Goal: Information Seeking & Learning: Learn about a topic

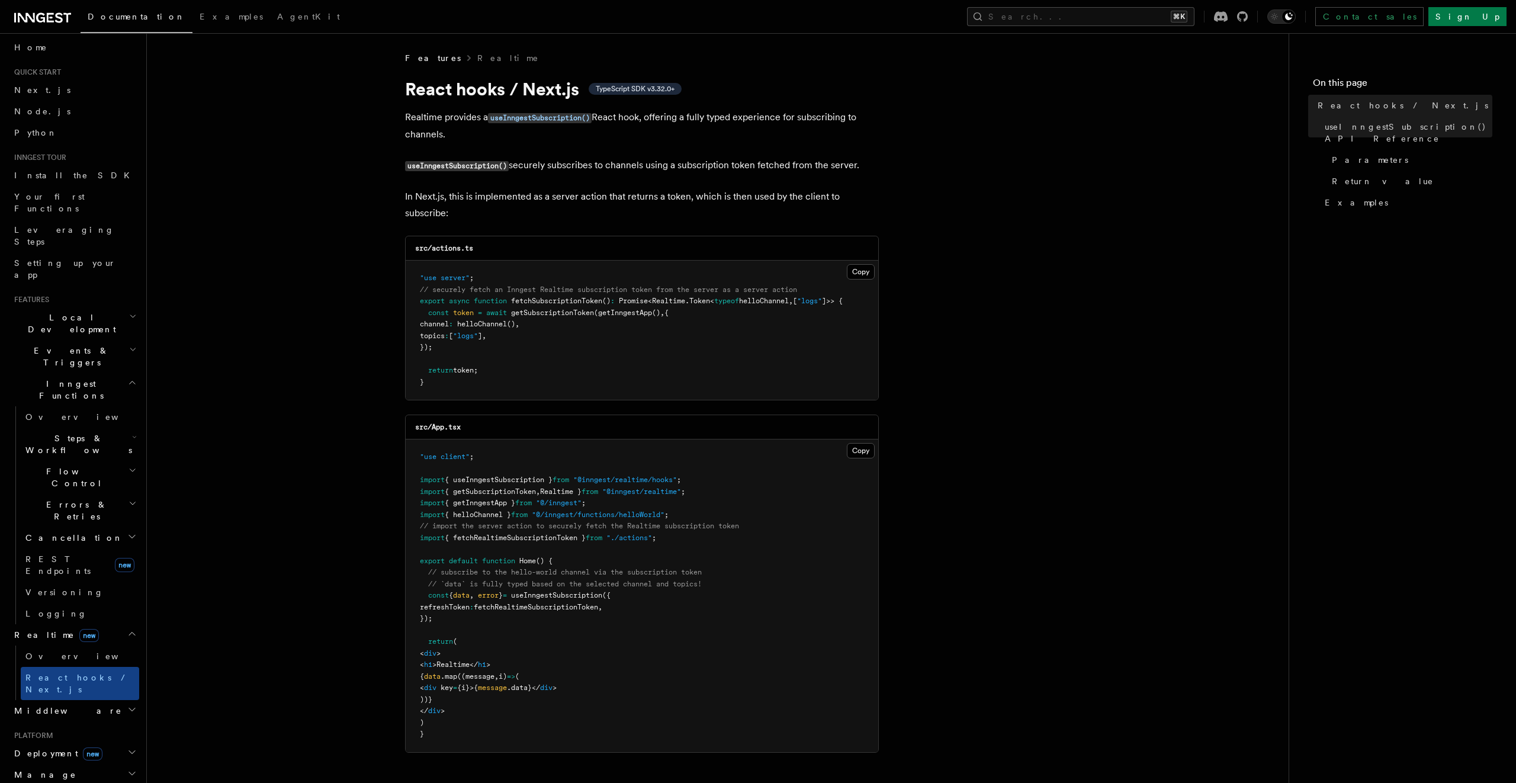
scroll to position [14, 0]
click at [105, 299] on h2 "Local Development" at bounding box center [74, 315] width 130 height 33
click at [95, 439] on h2 "Events & Triggers" at bounding box center [74, 455] width 130 height 33
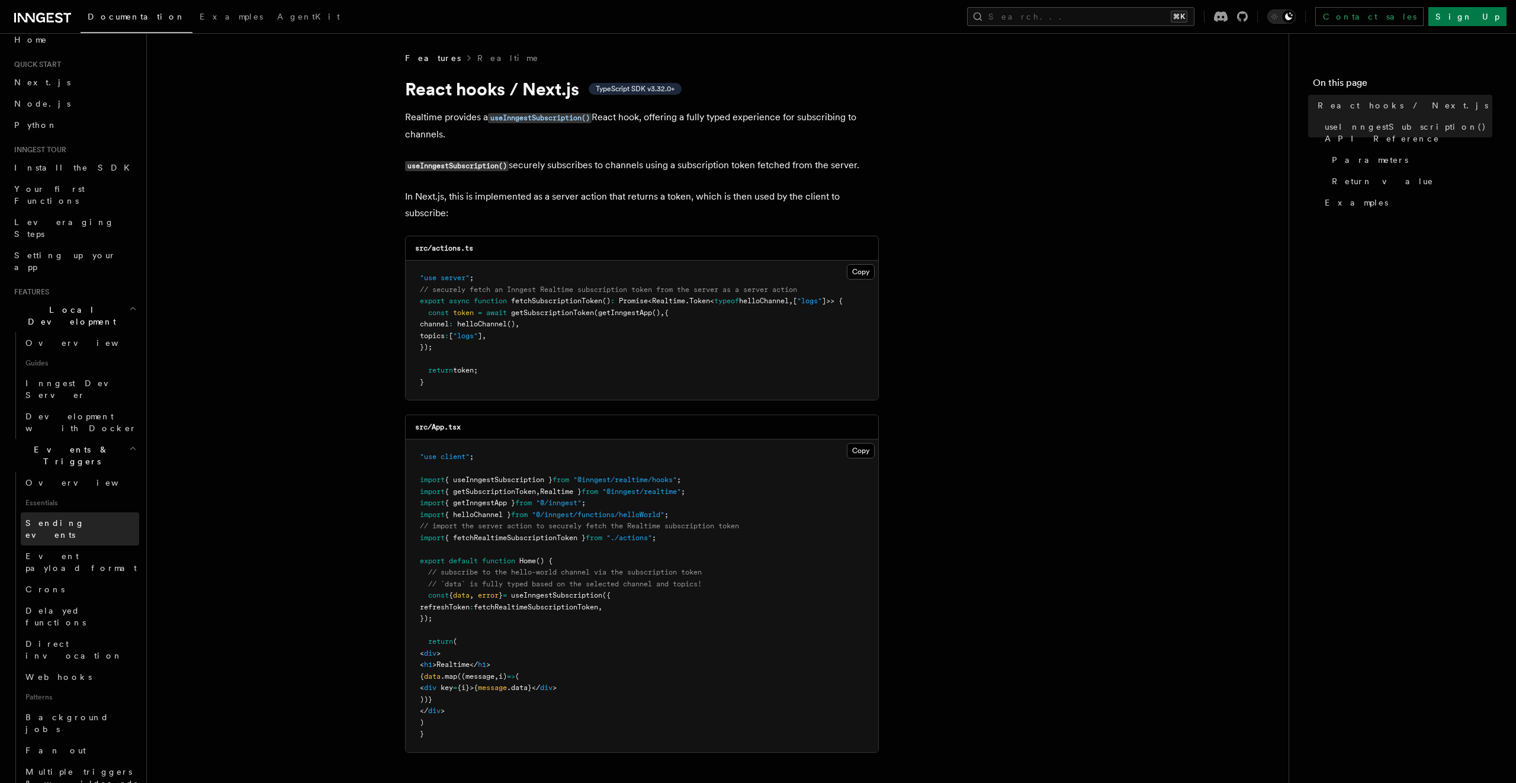
scroll to position [38, 0]
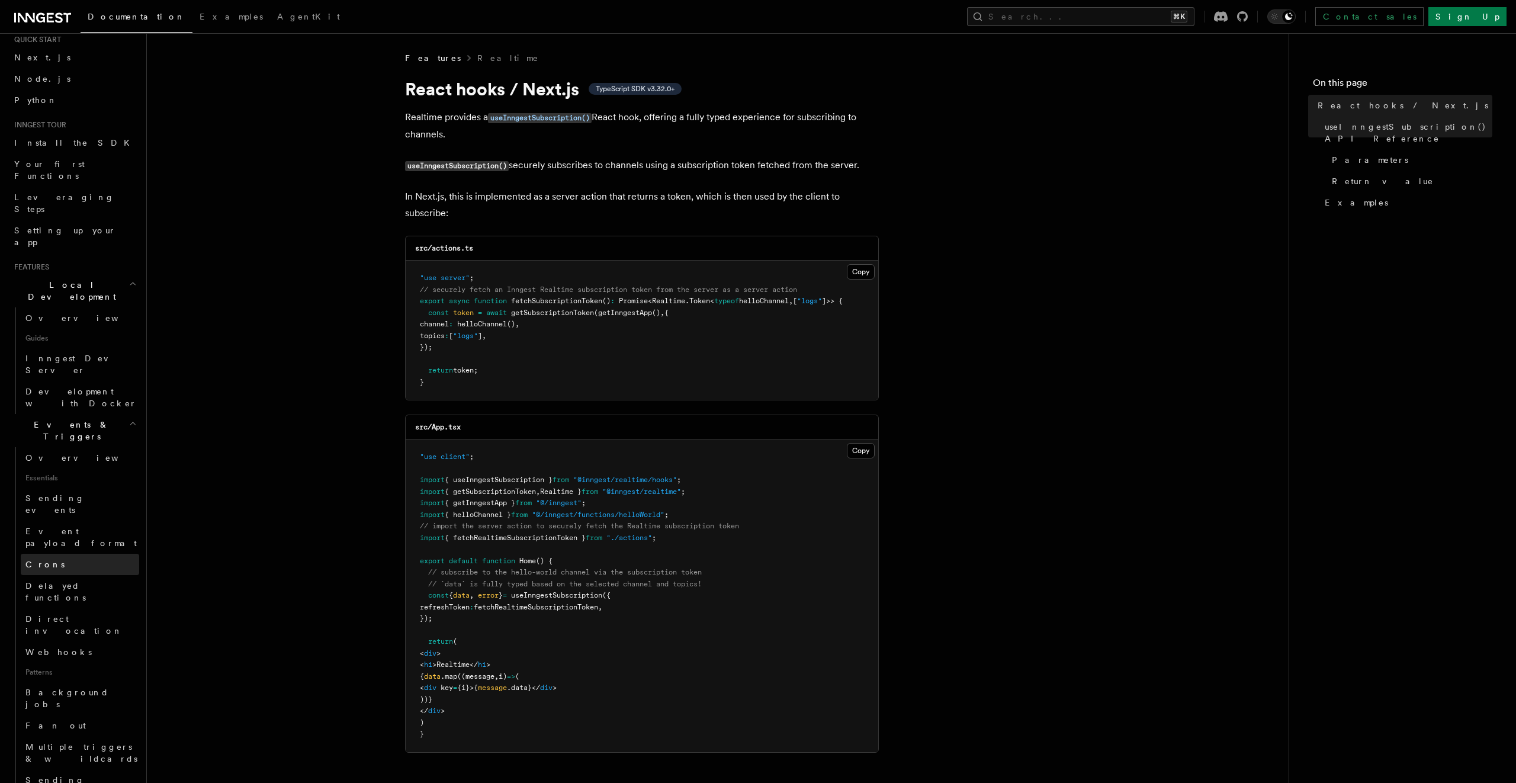
click at [74, 554] on link "Crons" at bounding box center [80, 564] width 118 height 21
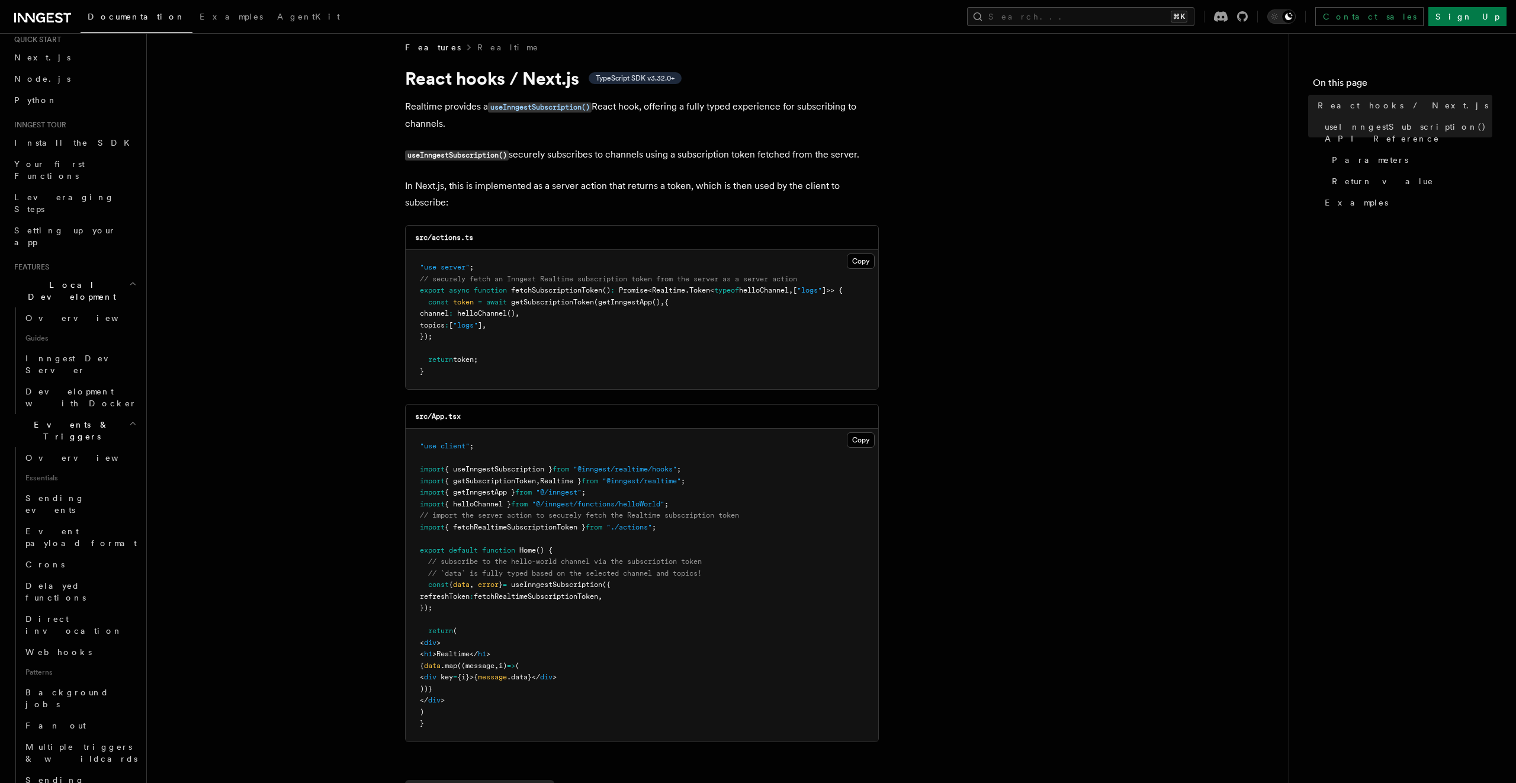
scroll to position [28, 0]
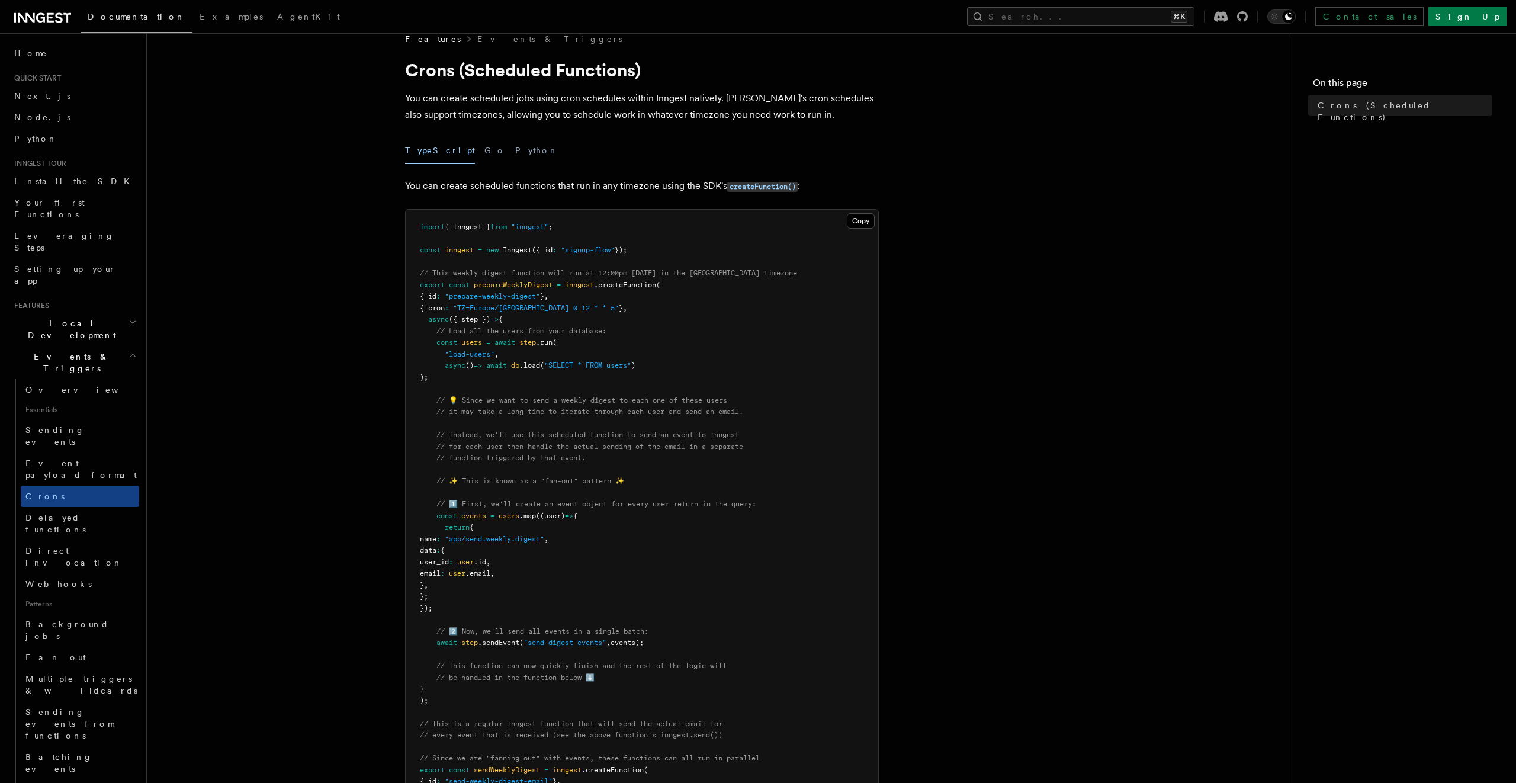
scroll to position [31, 0]
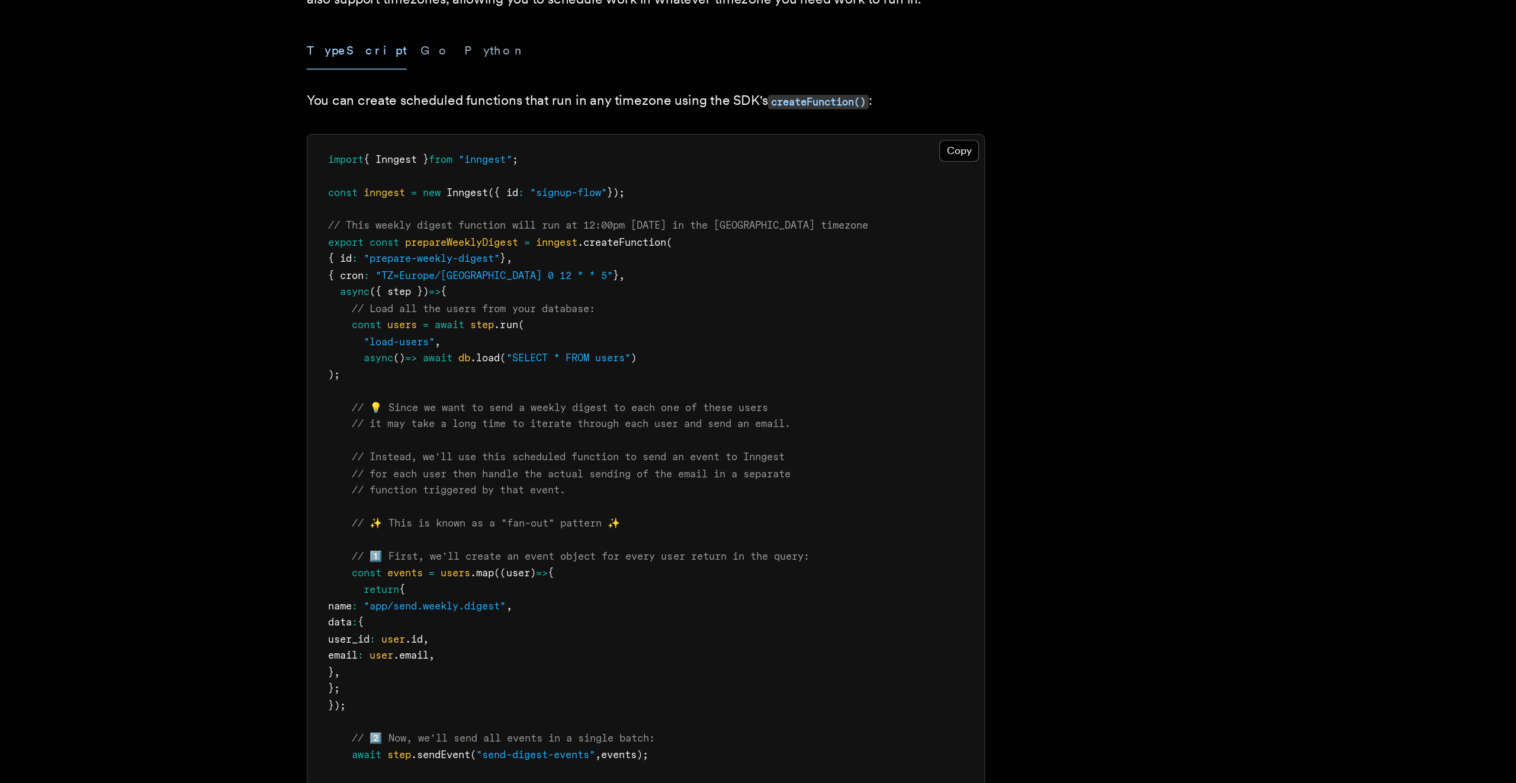
drag, startPoint x: 436, startPoint y: 288, endPoint x: 561, endPoint y: 289, distance: 124.4
click at [548, 288] on span "{ id : "prepare-weekly-digest" } ," at bounding box center [484, 284] width 128 height 8
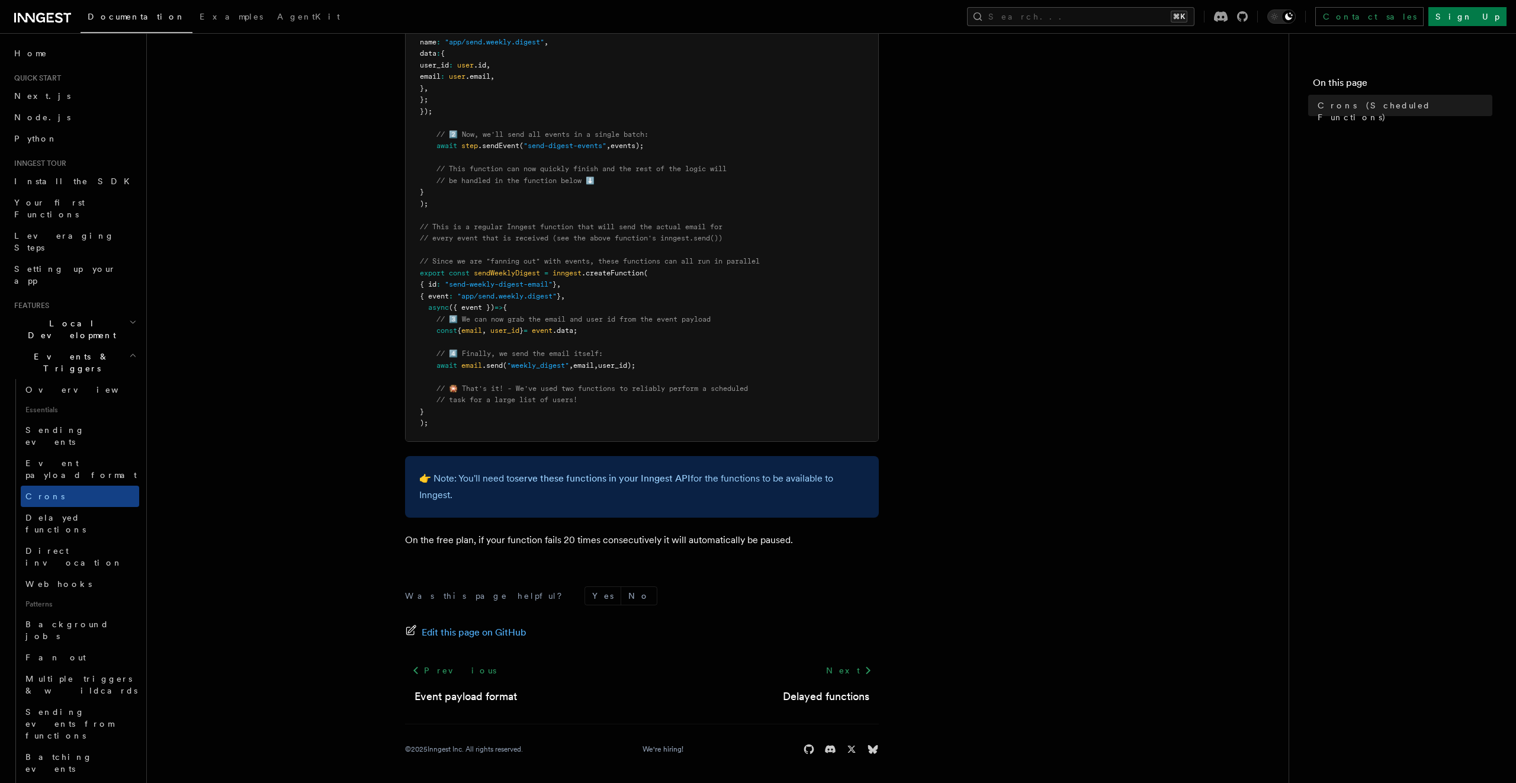
scroll to position [0, 0]
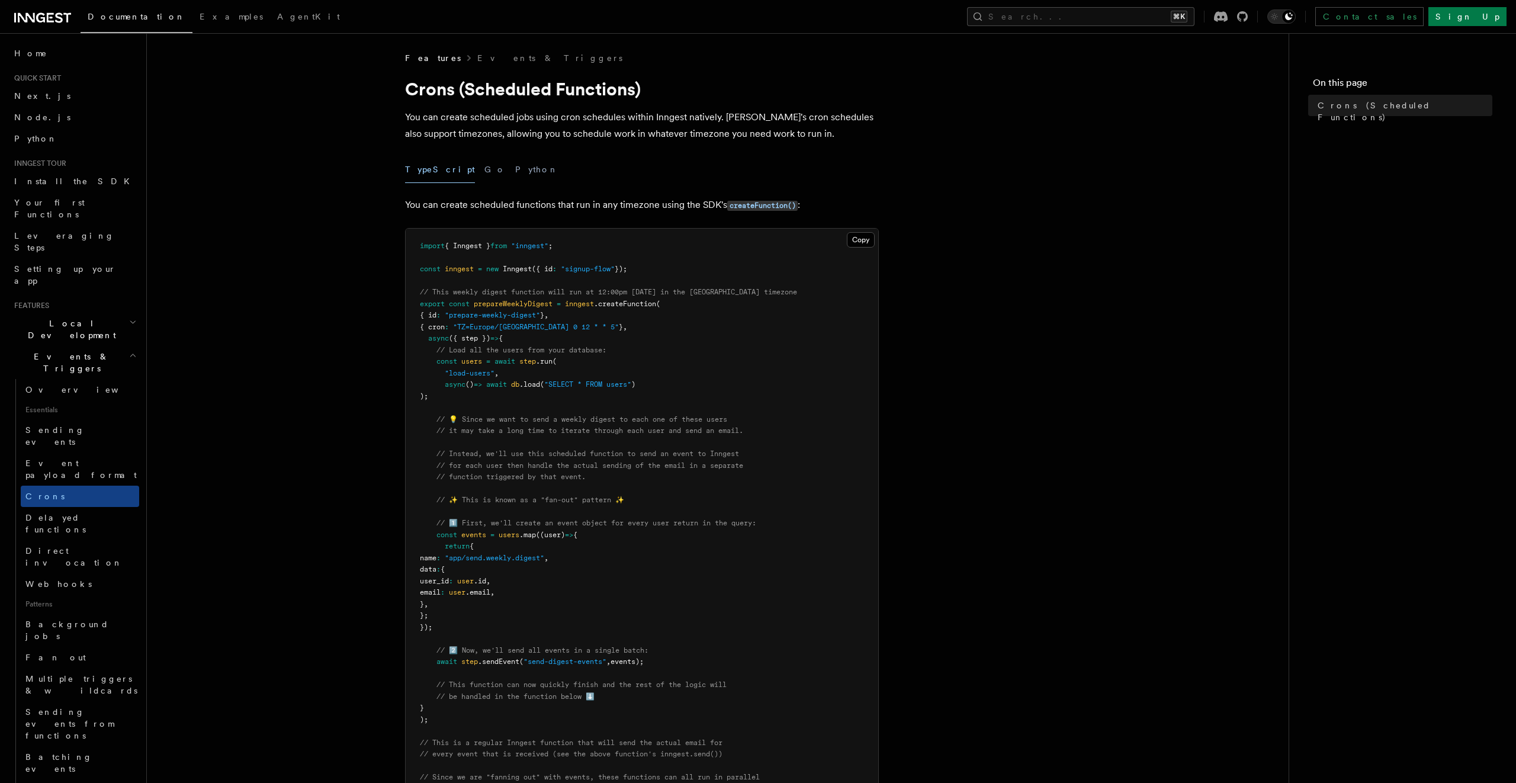
click at [589, 239] on pre "import { Inngest } from "inngest" ; const inngest = new Inngest ({ id : "signup…" at bounding box center [642, 593] width 473 height 728
click at [579, 113] on p "You can create scheduled jobs using cron schedules within Inngest natively. Inn…" at bounding box center [642, 125] width 474 height 33
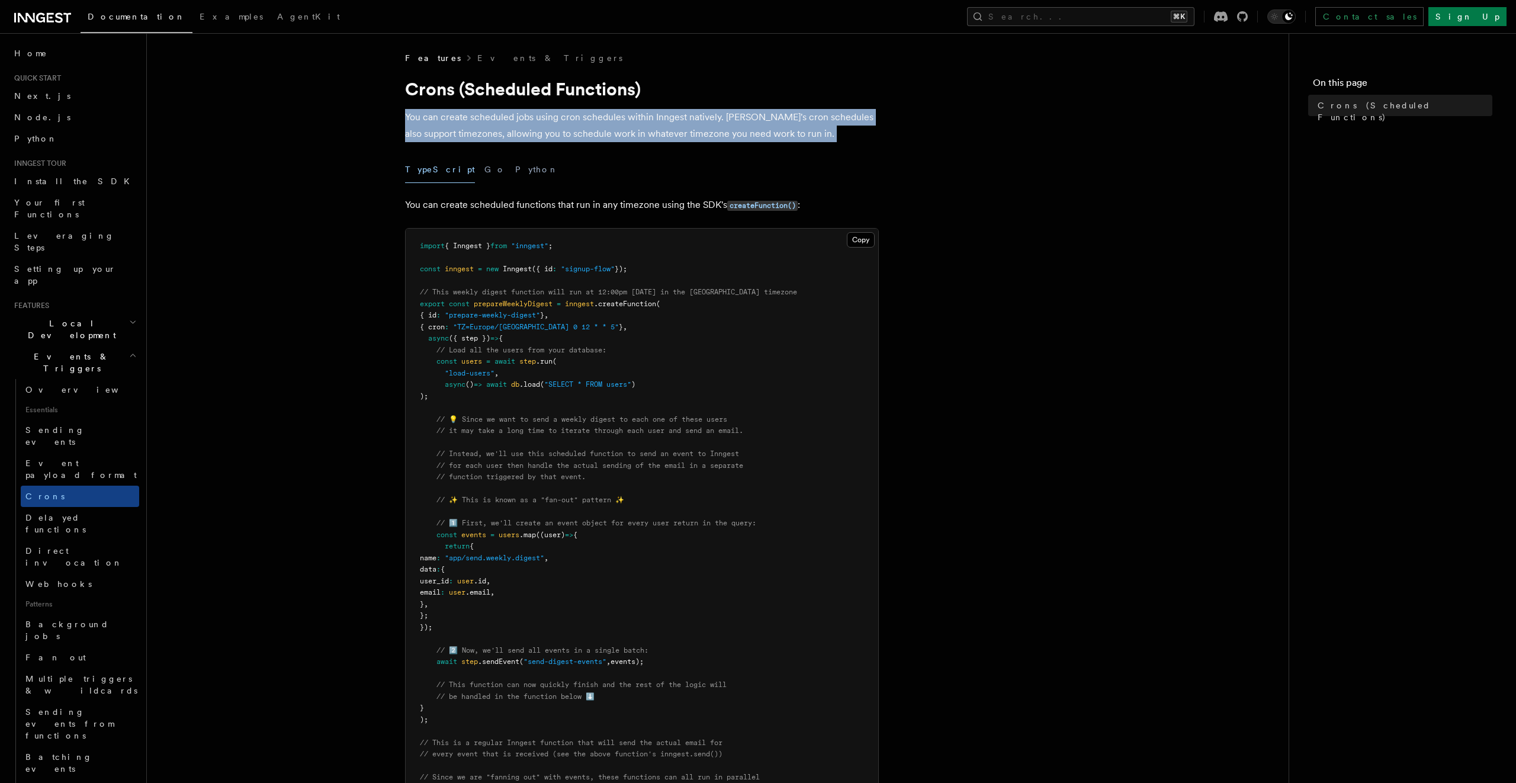
click at [579, 113] on p "You can create scheduled jobs using cron schedules within Inngest natively. Inn…" at bounding box center [642, 125] width 474 height 33
click at [571, 95] on div at bounding box center [571, 95] width 0 height 0
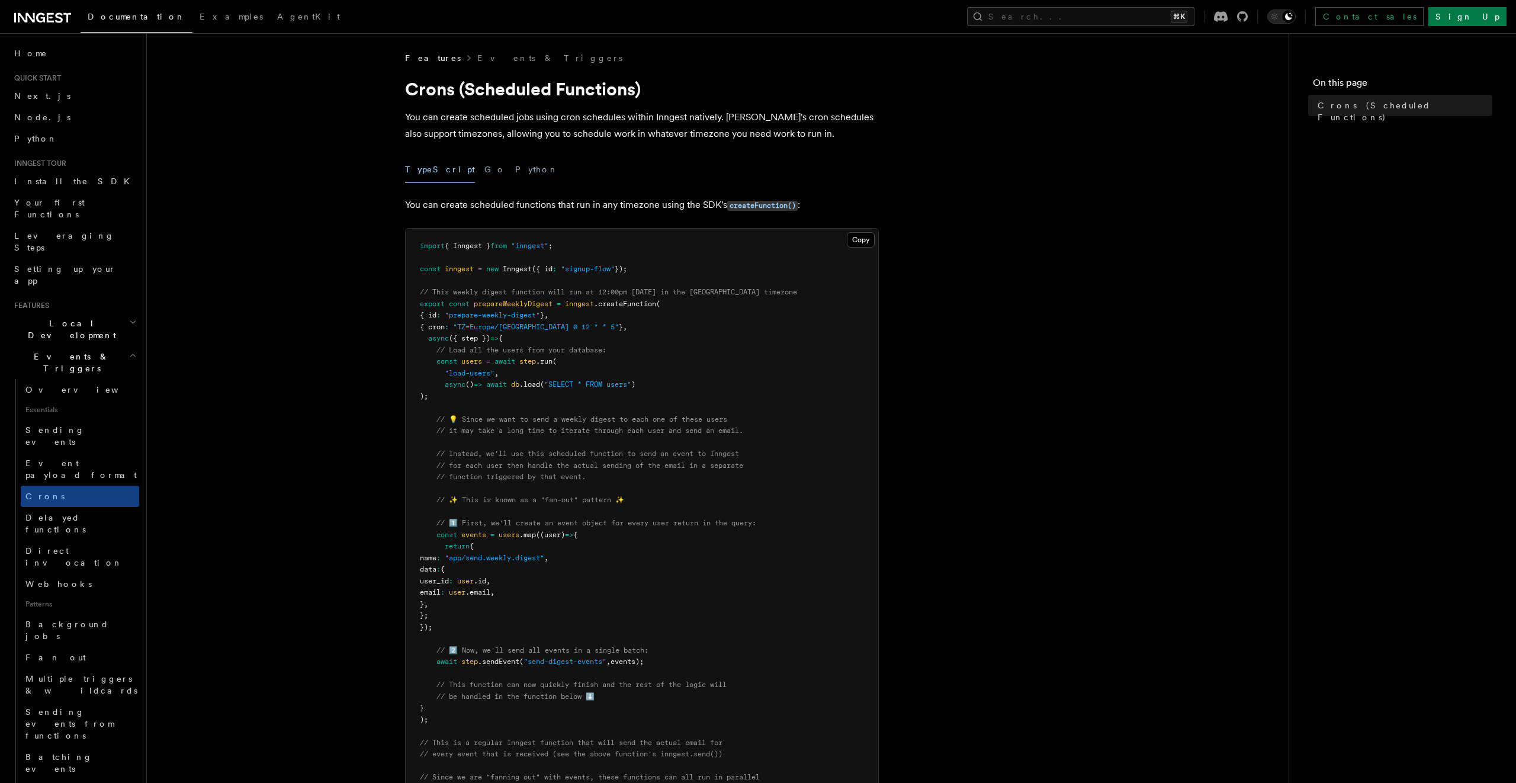
click at [461, 289] on span "// This weekly digest function will run at 12:00pm on Friday in the Paris timez…" at bounding box center [608, 292] width 377 height 8
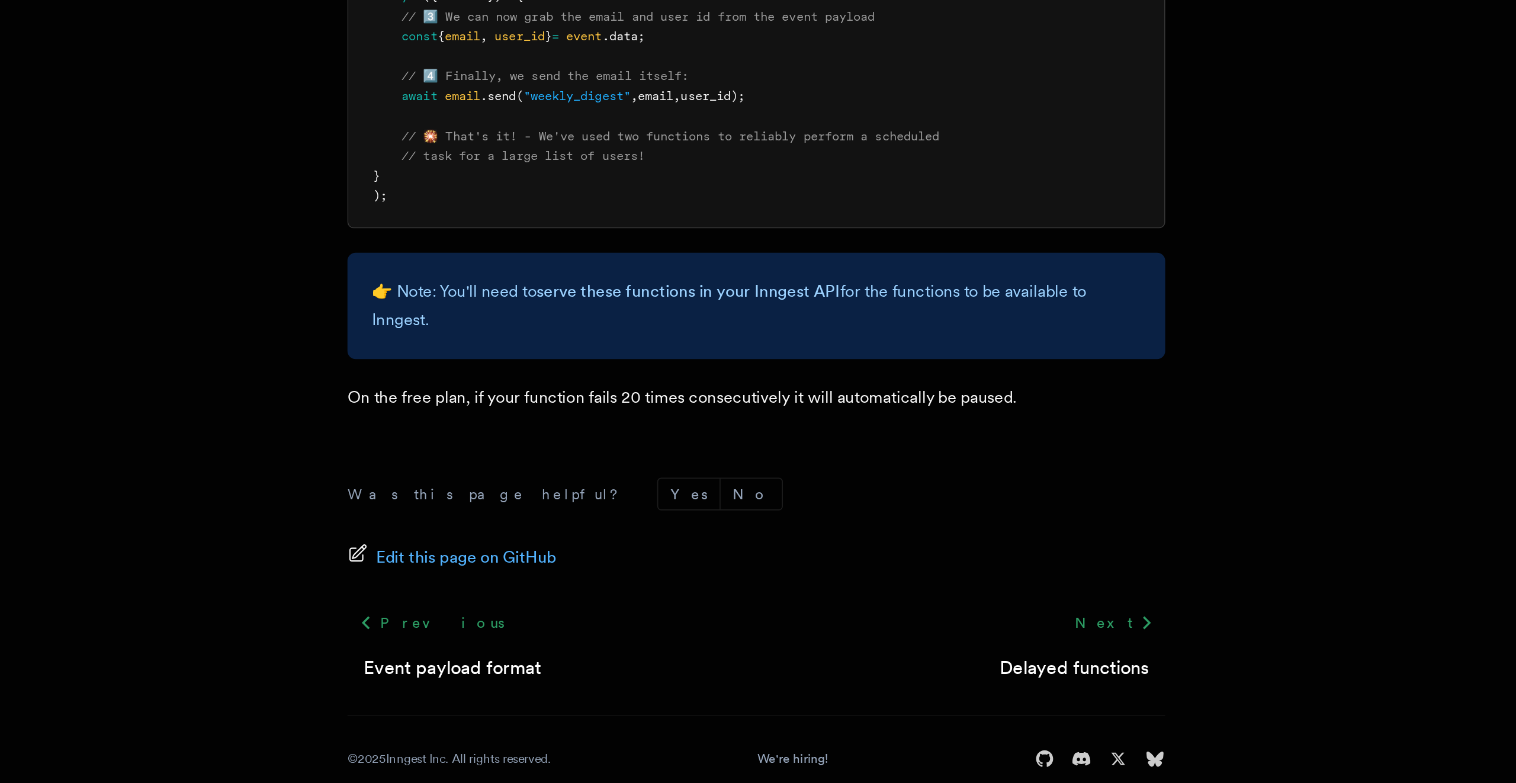
scroll to position [497, 0]
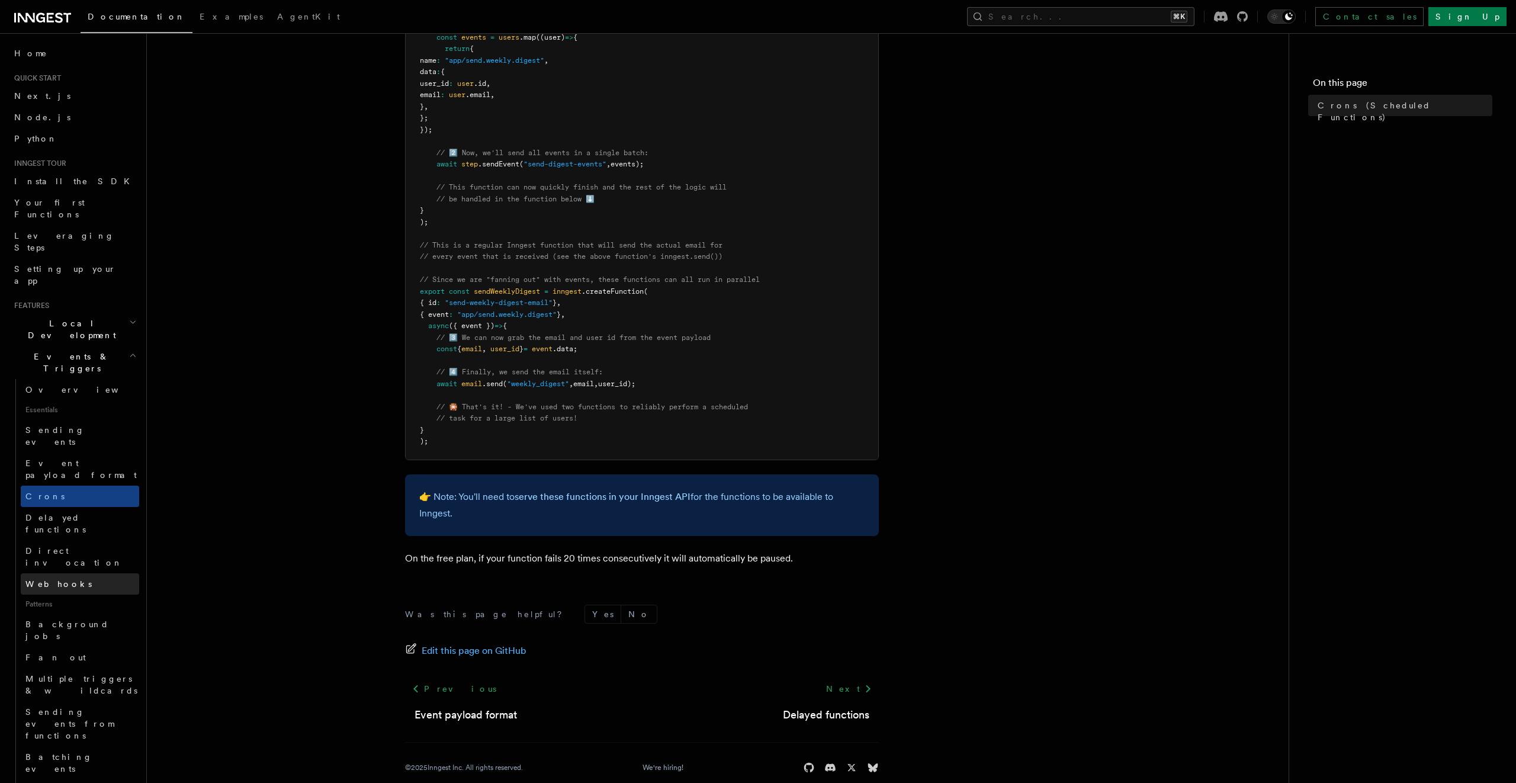
click at [71, 573] on link "Webhooks" at bounding box center [80, 583] width 118 height 21
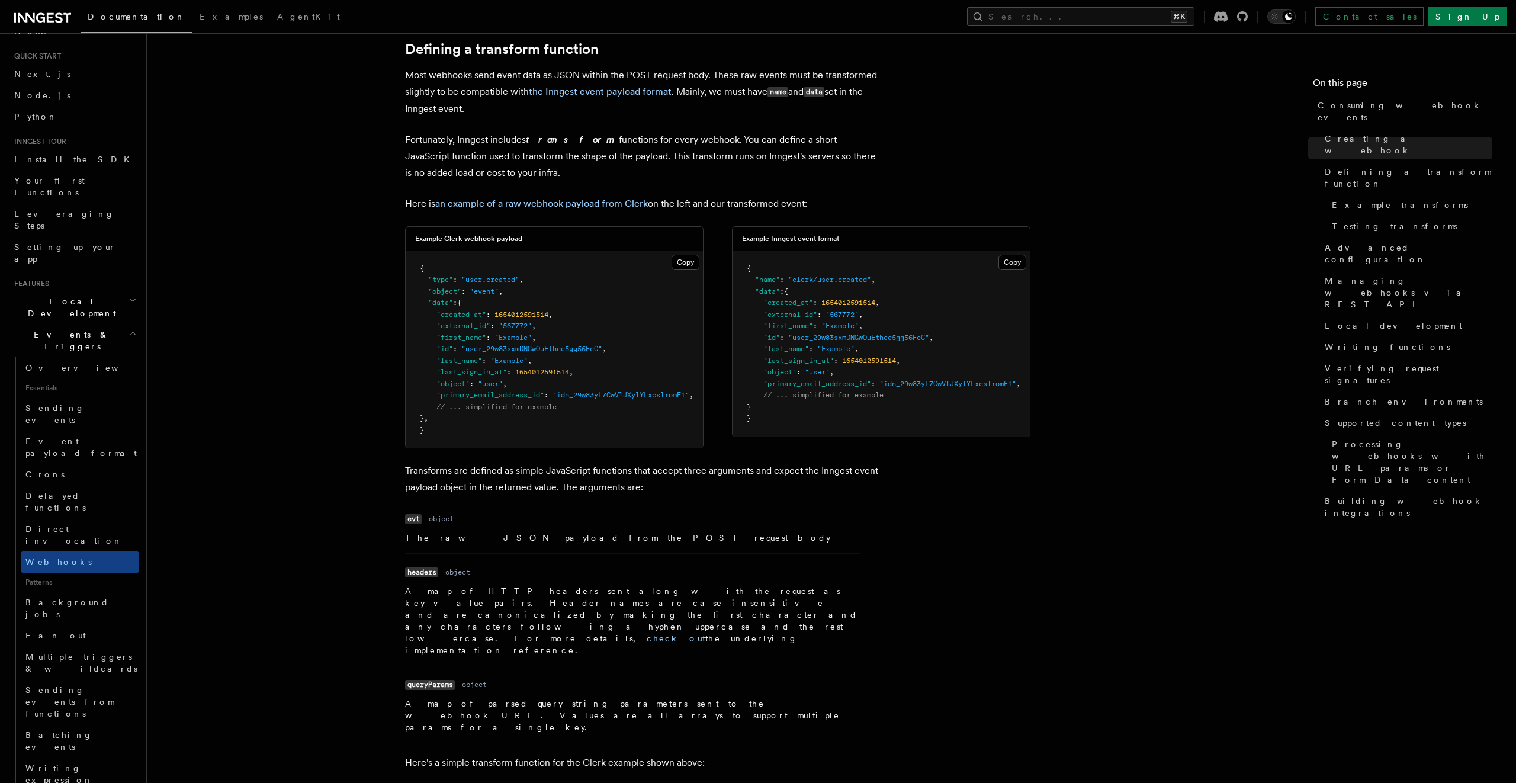
scroll to position [23, 0]
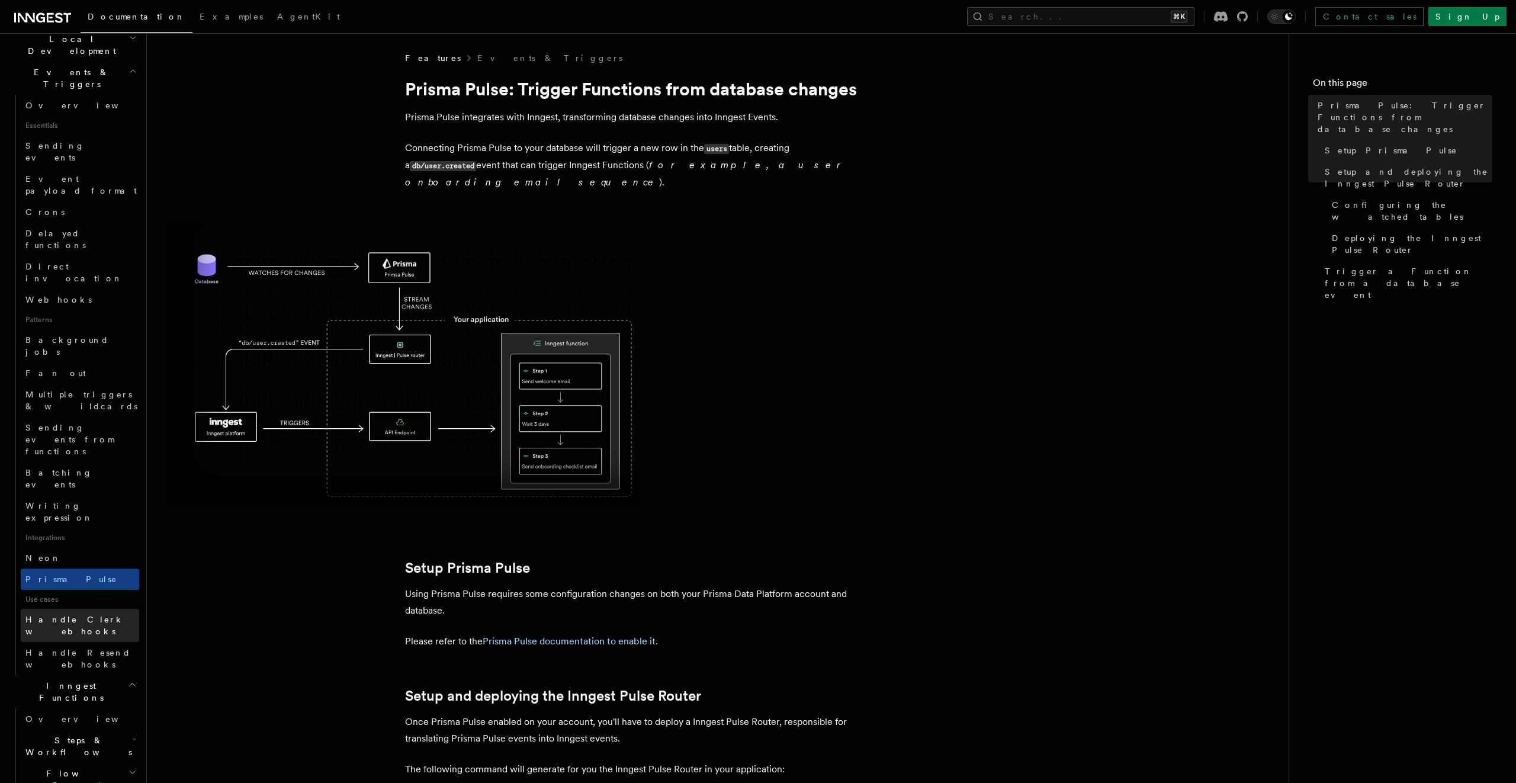
scroll to position [292, 0]
click at [98, 722] on h2 "Steps & Workflows" at bounding box center [80, 738] width 118 height 33
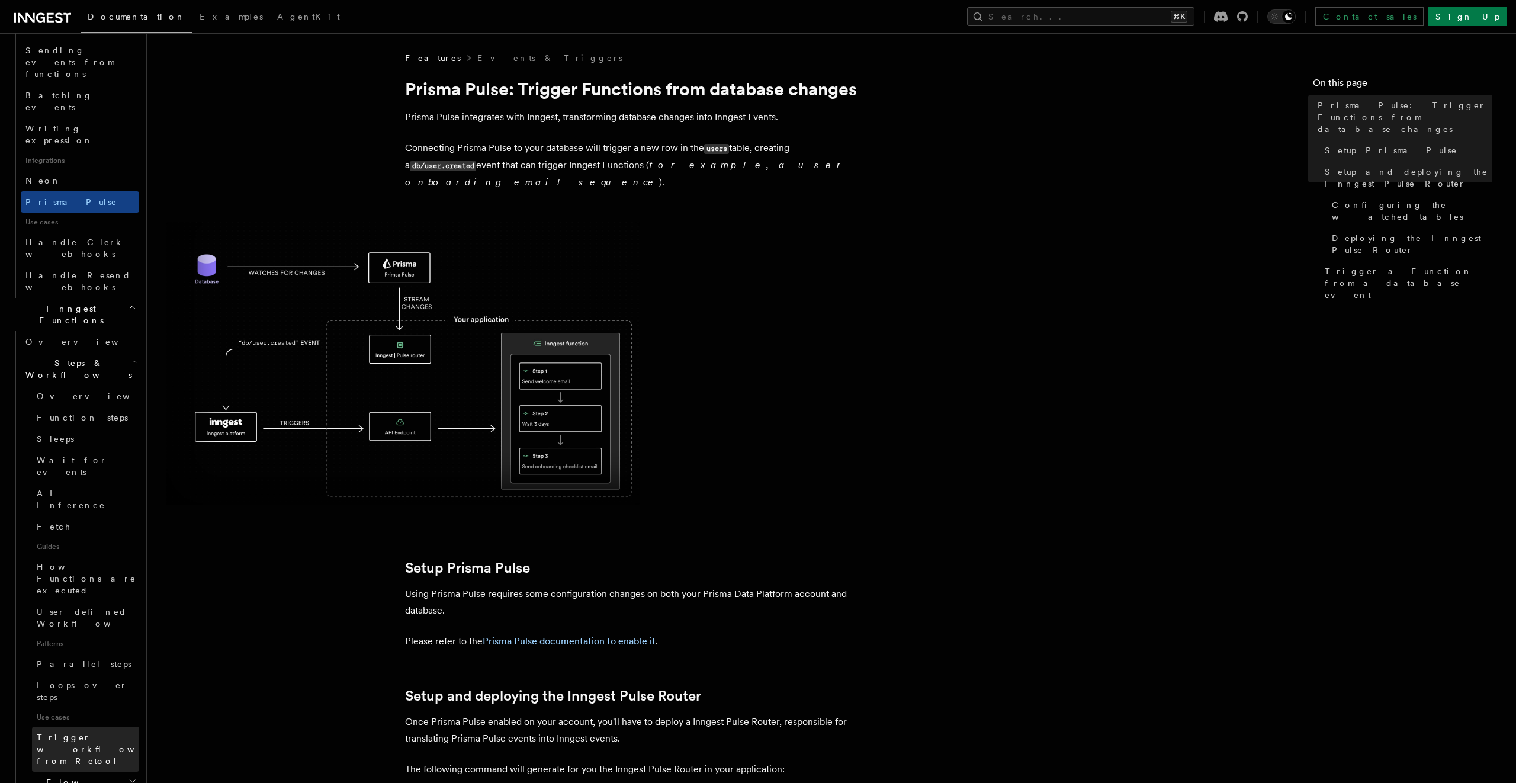
scroll to position [673, 0]
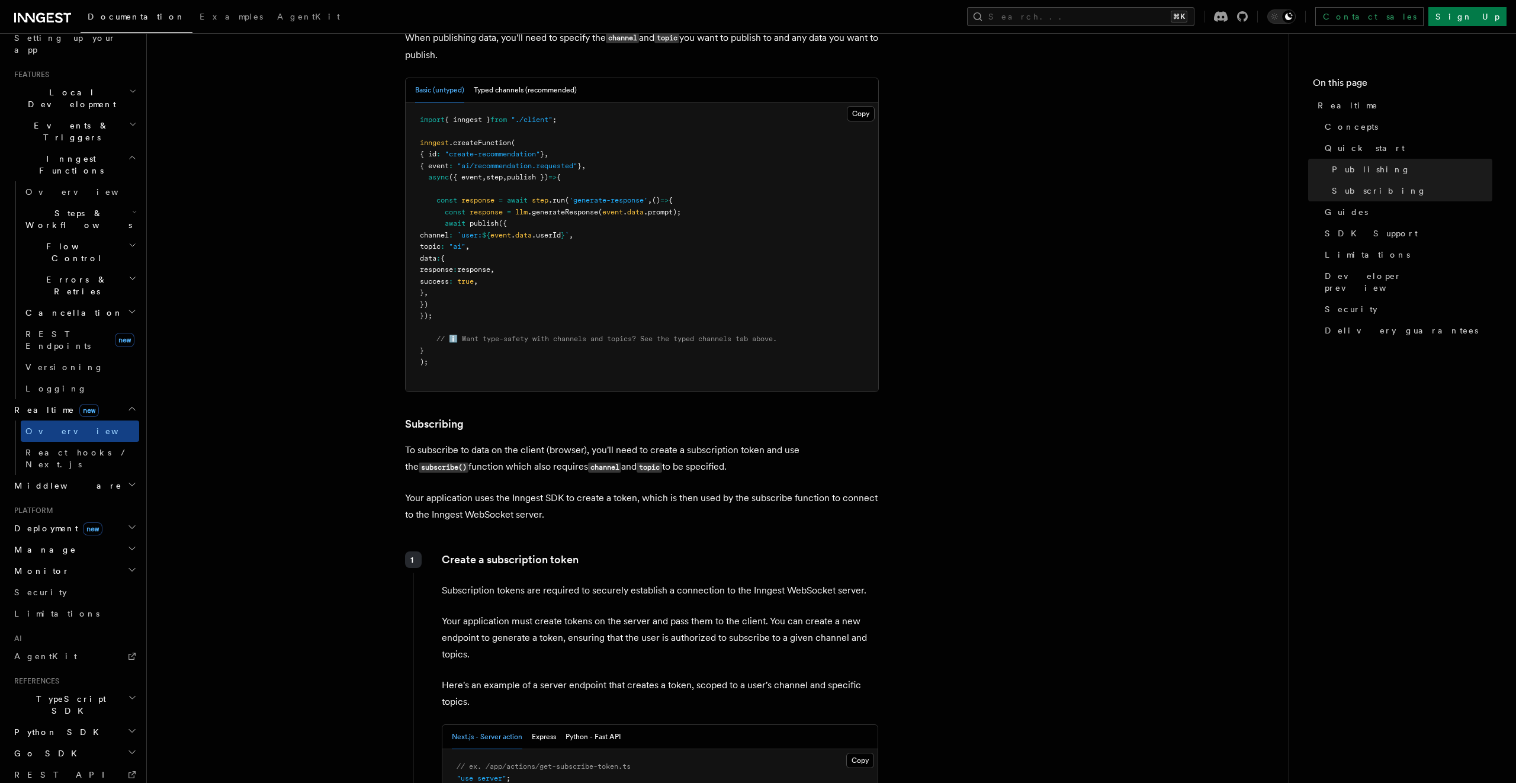
scroll to position [1065, 0]
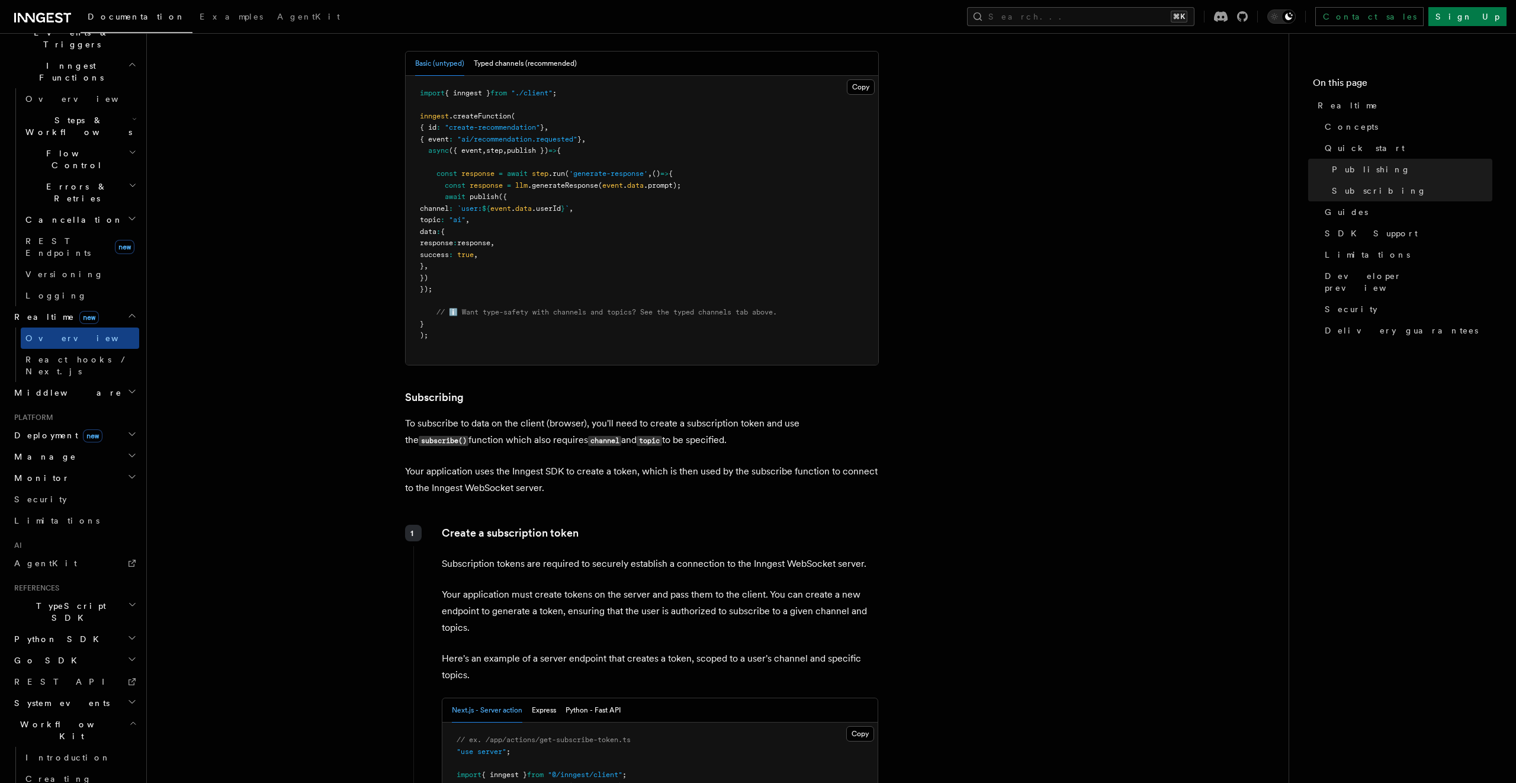
scroll to position [338, 0]
click at [69, 739] on span "Introduction" at bounding box center [67, 743] width 85 height 9
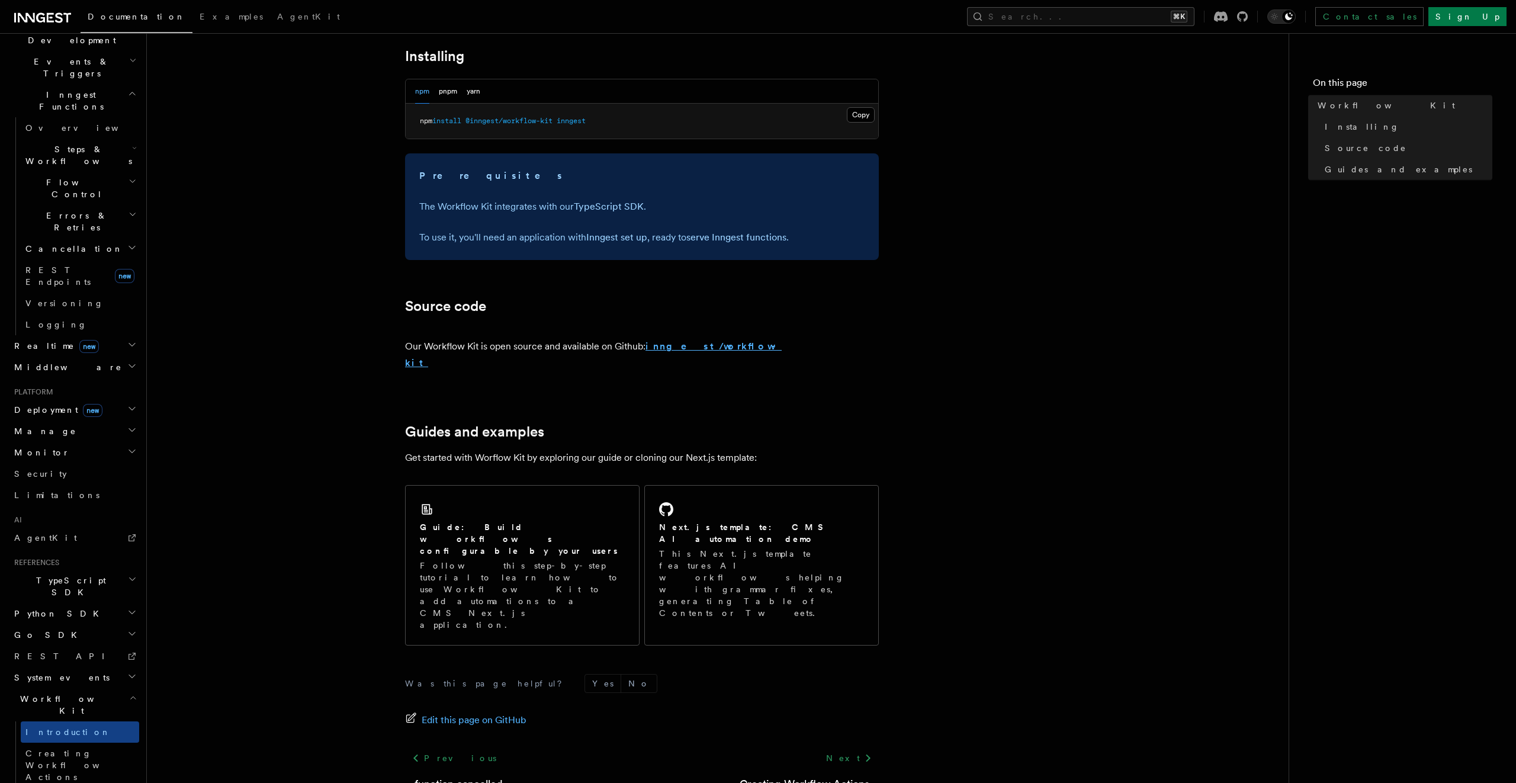
scroll to position [476, 0]
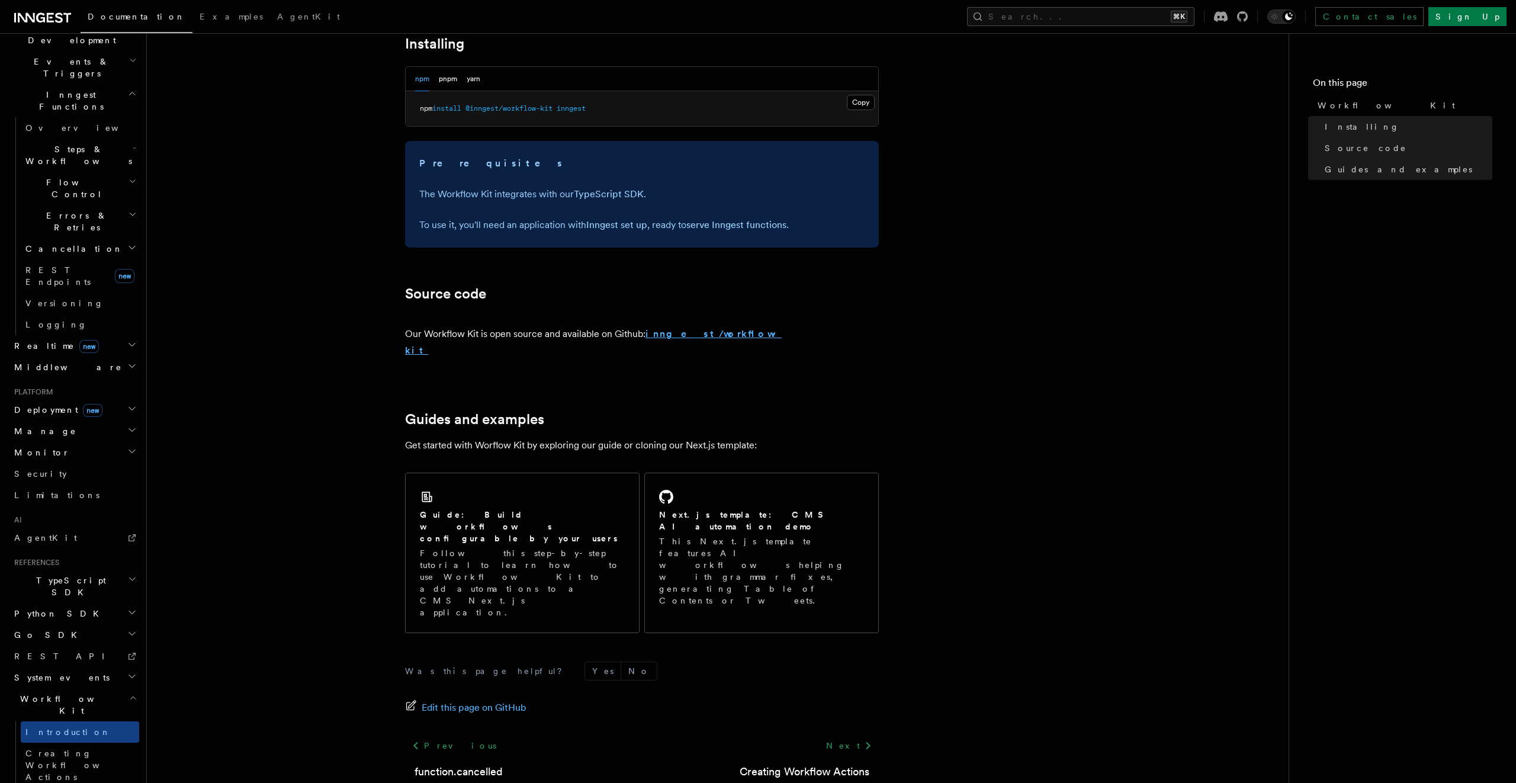
click at [710, 338] on strong "inngest/workflow-kit" at bounding box center [593, 342] width 377 height 28
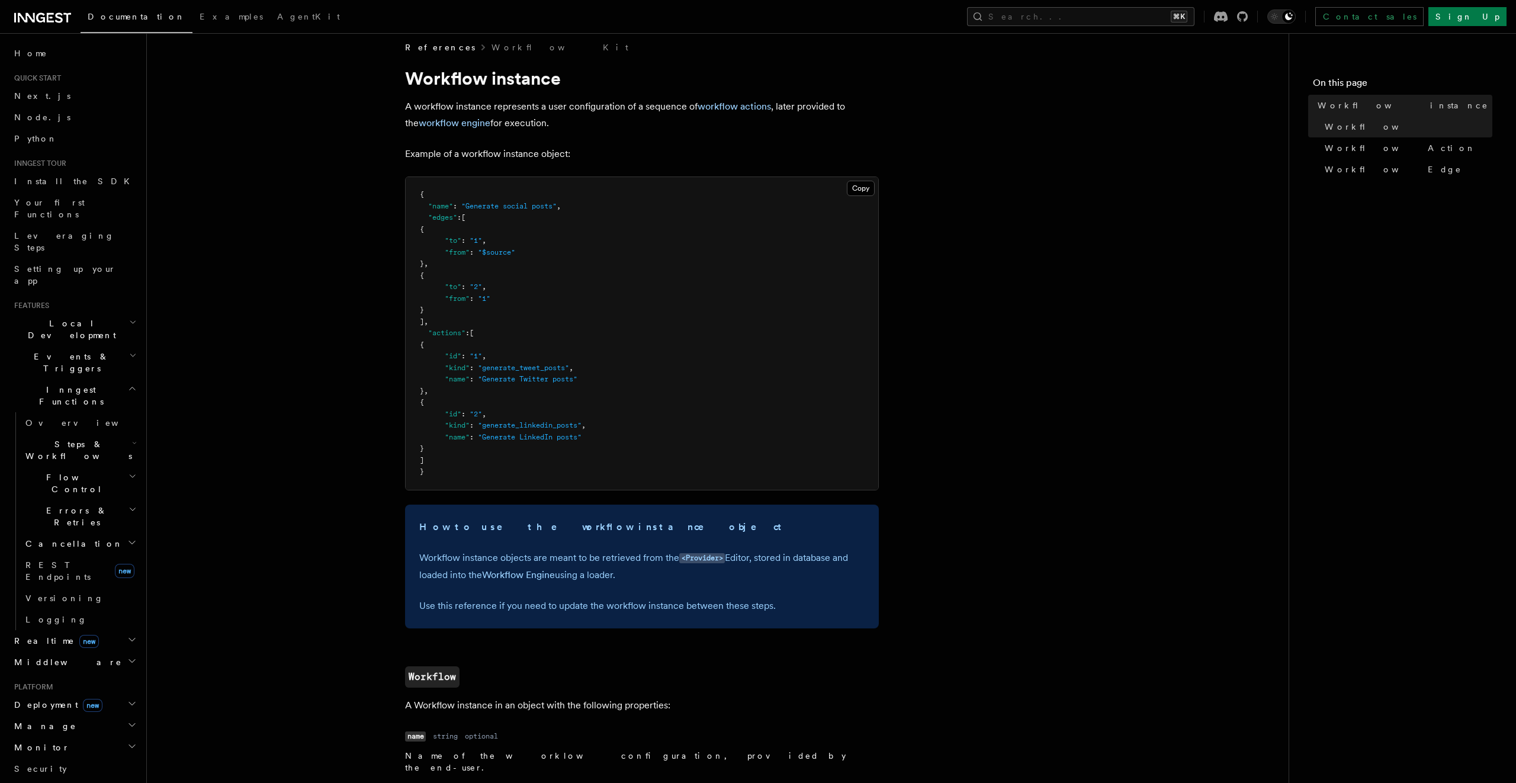
scroll to position [14, 0]
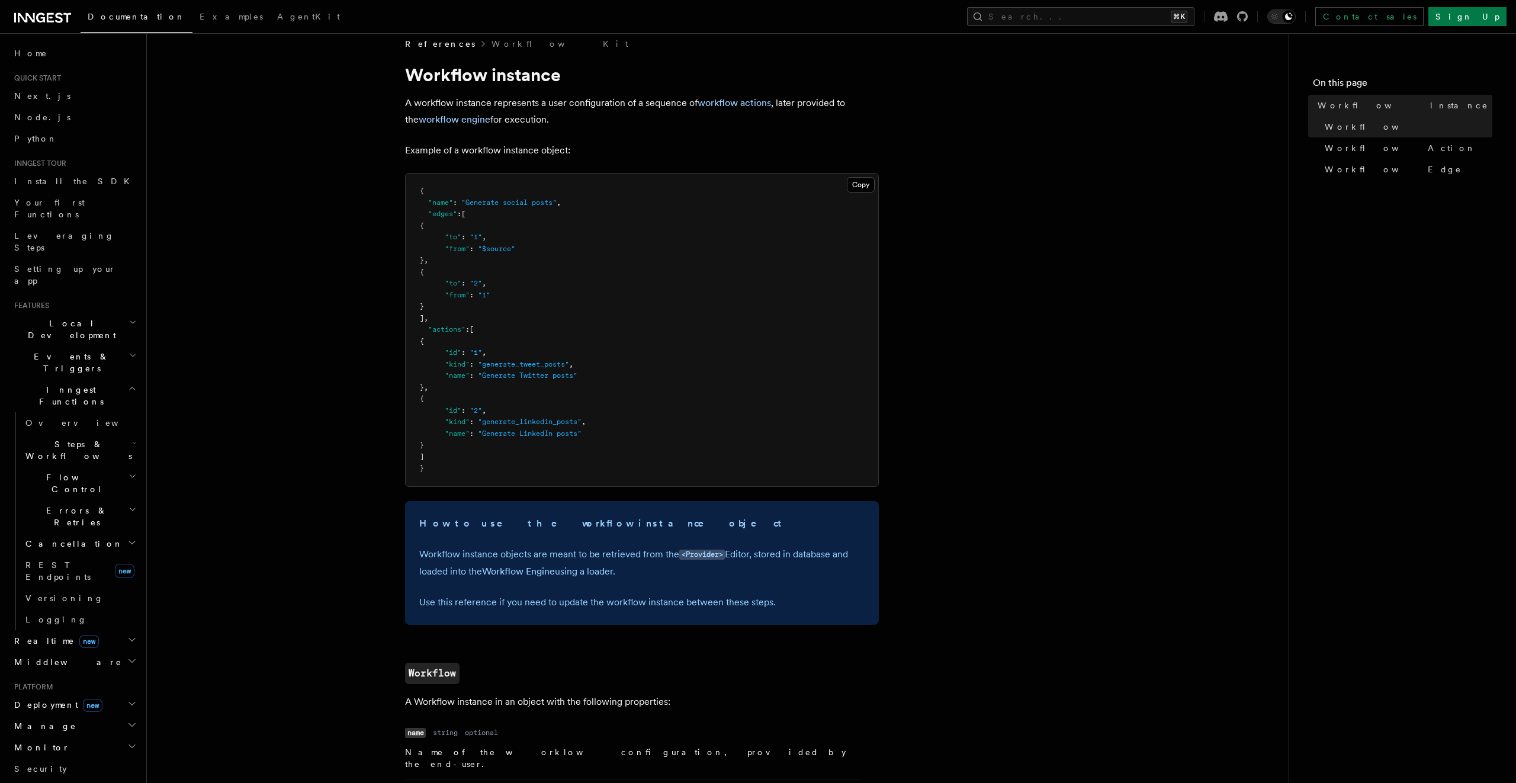
click at [456, 118] on link "workflow engine" at bounding box center [455, 119] width 72 height 11
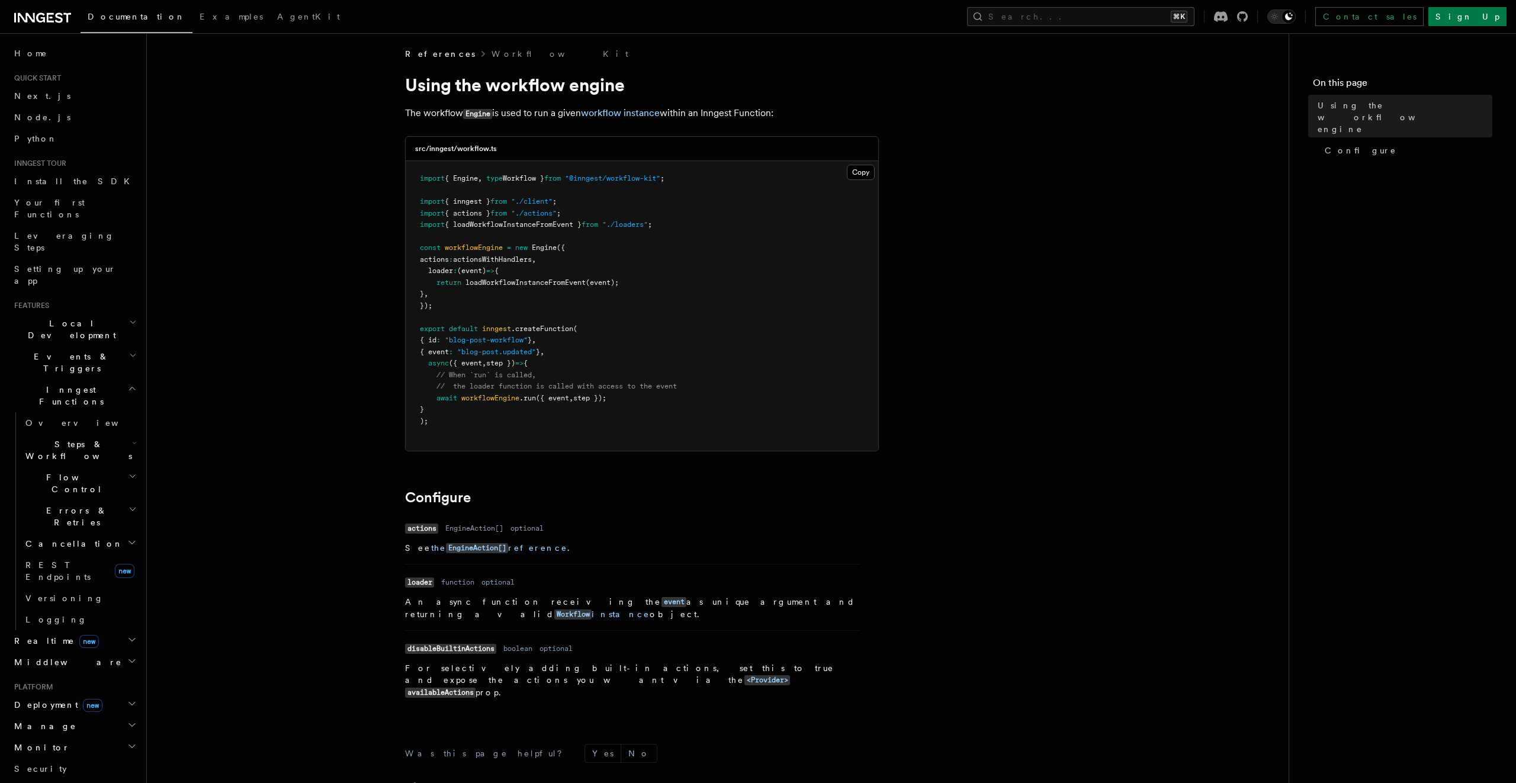
scroll to position [5, 0]
drag, startPoint x: 425, startPoint y: 248, endPoint x: 505, endPoint y: 324, distance: 110.6
click at [504, 324] on pre "import { Engine , type Workflow } from "@inngest/workflow-kit" ; import { innge…" at bounding box center [642, 305] width 473 height 290
click at [593, 319] on pre "import { Engine , type Workflow } from "@inngest/workflow-kit" ; import { innge…" at bounding box center [642, 305] width 473 height 290
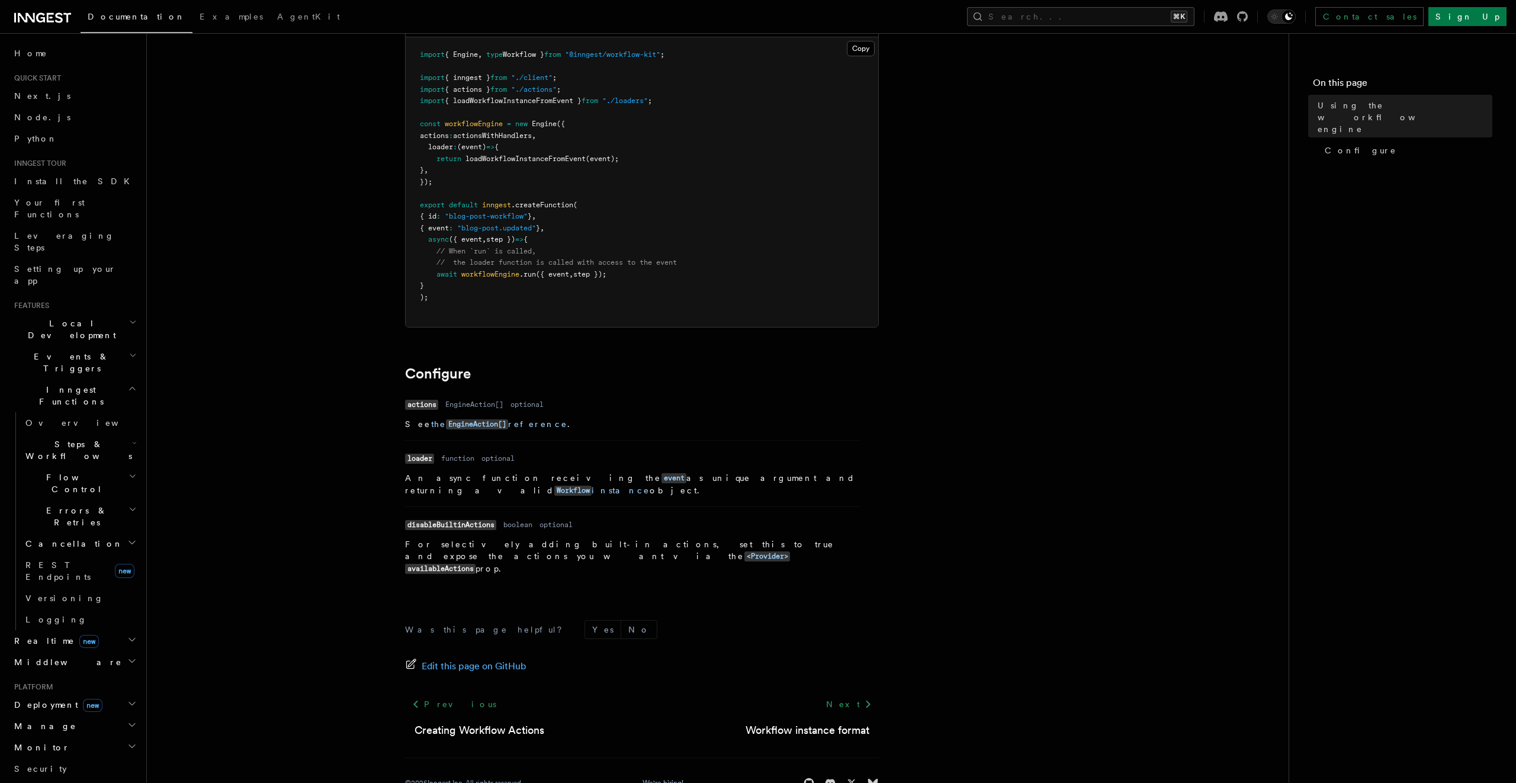
scroll to position [139, 0]
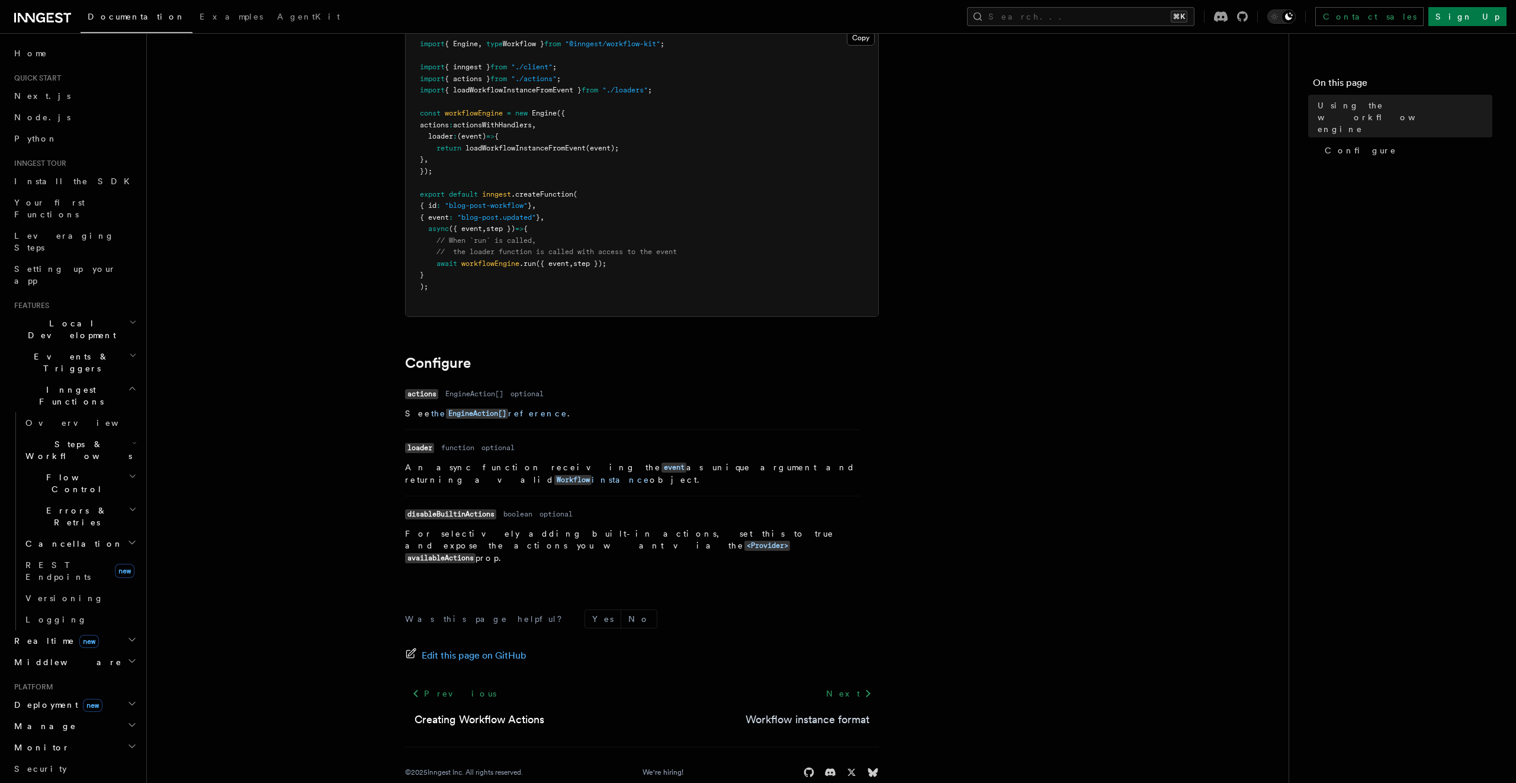
click at [814, 711] on link "Workflow instance format" at bounding box center [808, 719] width 124 height 17
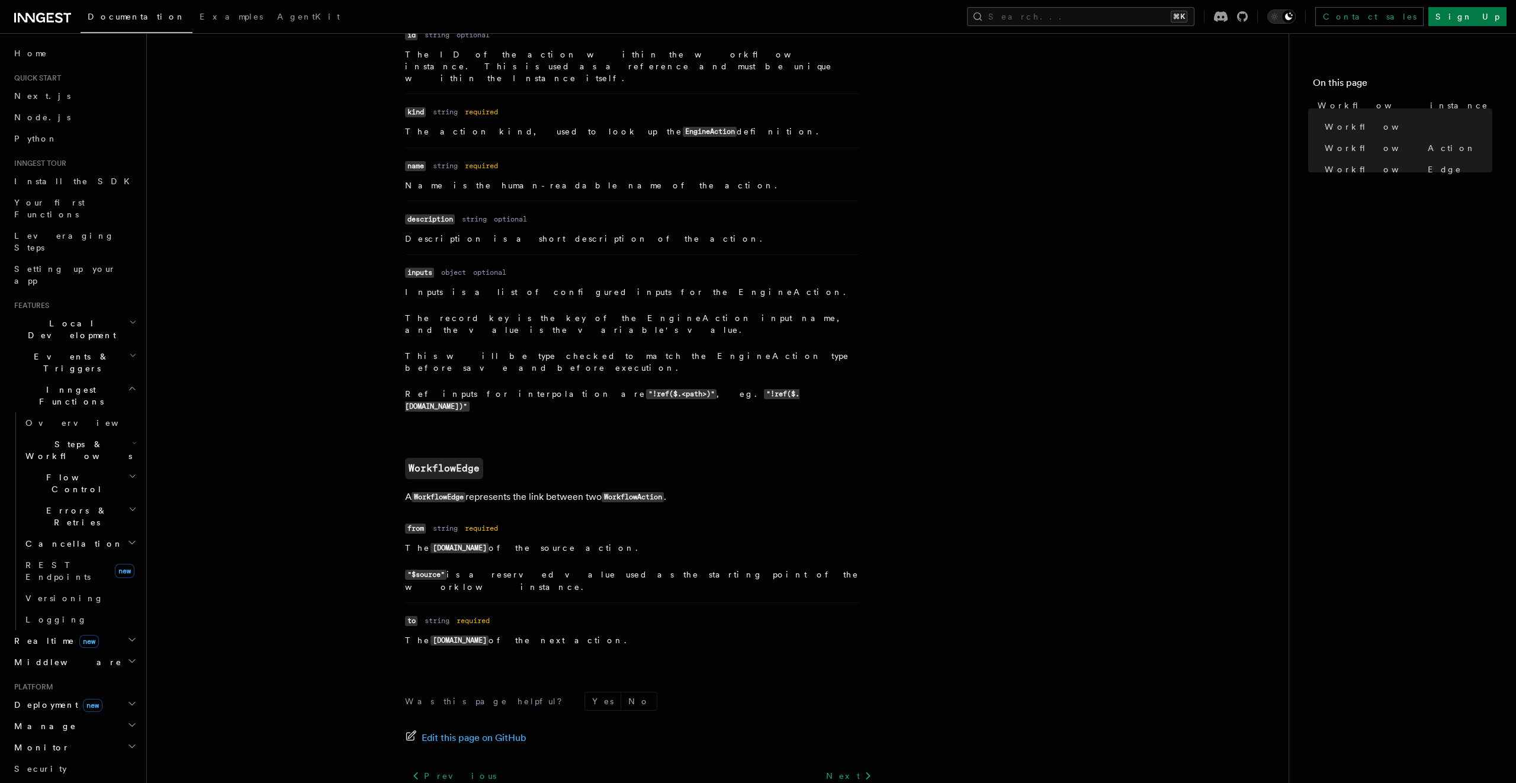
scroll to position [1052, 0]
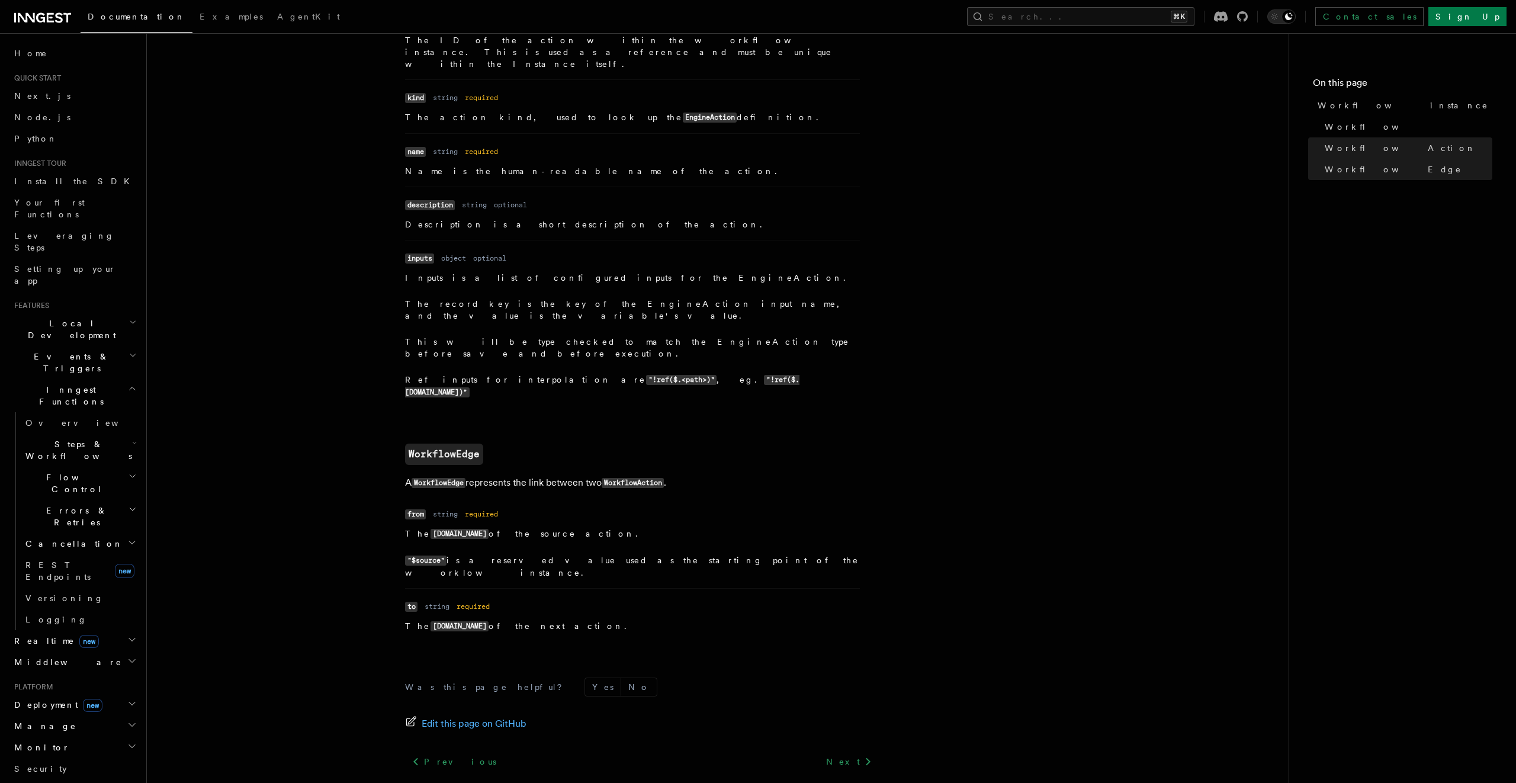
click at [823, 779] on link "Components API (React)" at bounding box center [810, 787] width 118 height 17
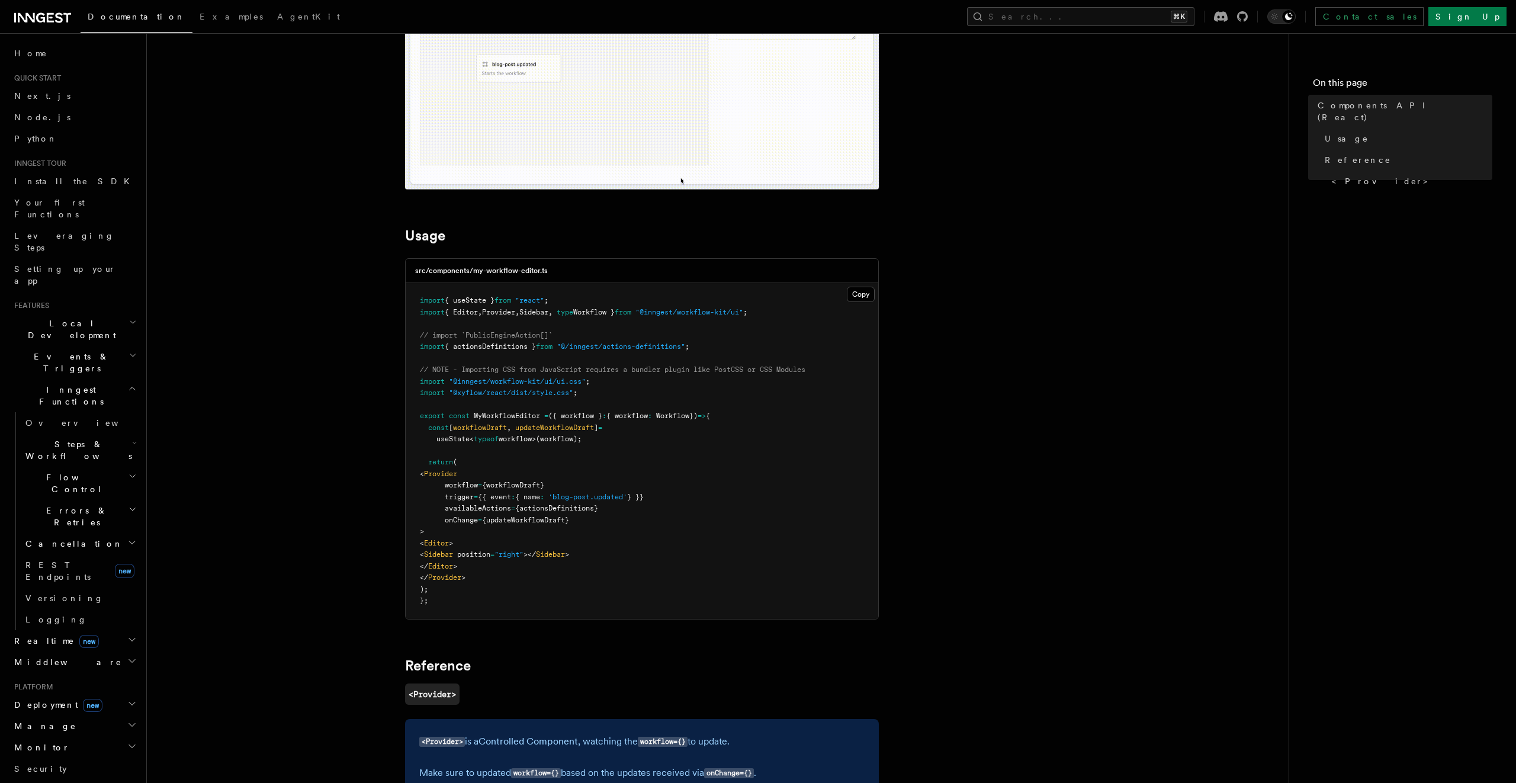
scroll to position [242, 0]
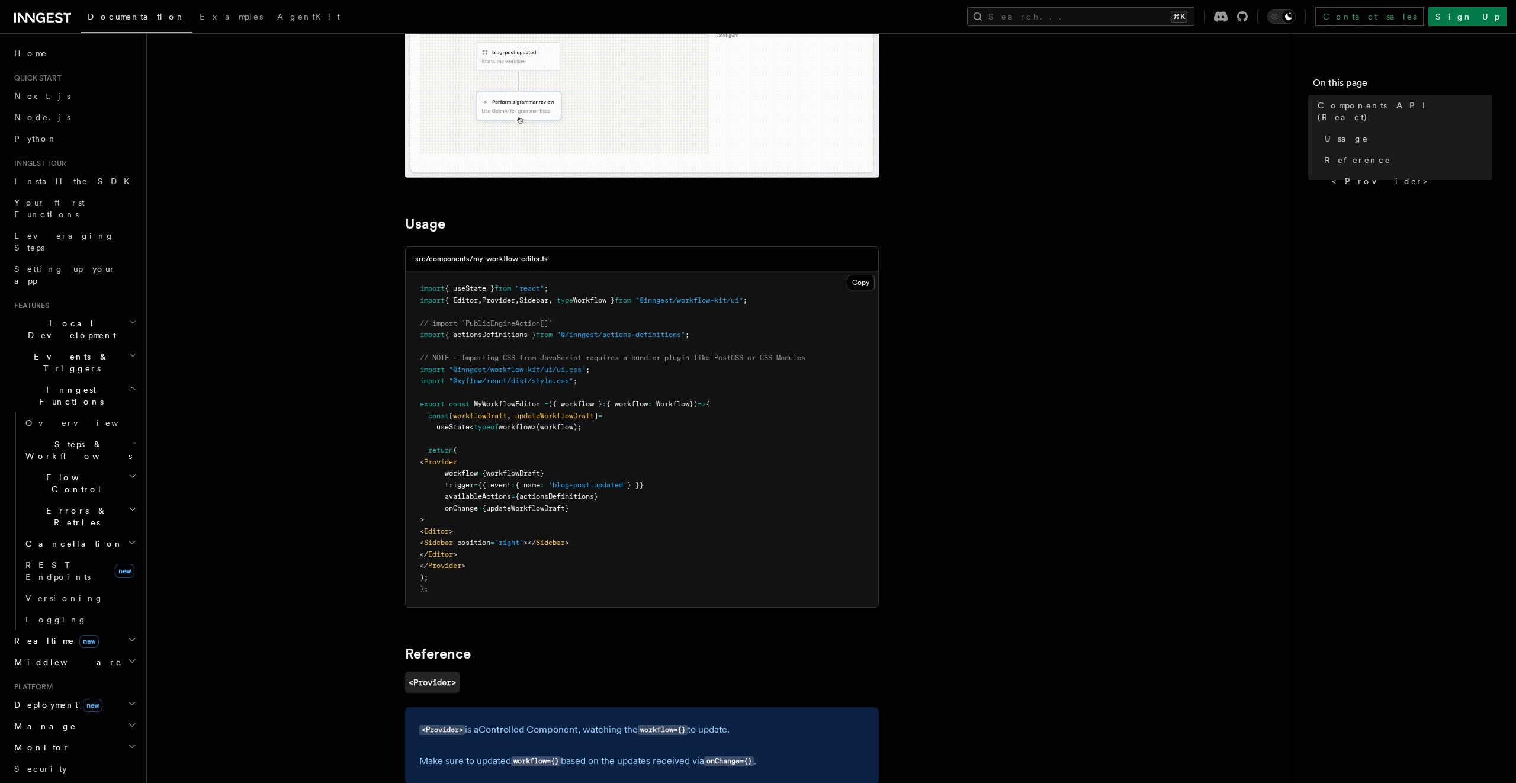
drag, startPoint x: 429, startPoint y: 416, endPoint x: 614, endPoint y: 426, distance: 185.0
click at [613, 426] on pre "import { useState } from "react" ; import { Editor , Provider , Sidebar , type …" at bounding box center [642, 439] width 473 height 336
click at [581, 428] on span "workflow>(workflow);" at bounding box center [540, 427] width 83 height 8
drag, startPoint x: 589, startPoint y: 428, endPoint x: 428, endPoint y: 416, distance: 161.5
click at [428, 416] on code "import { useState } from "react" ; import { Editor , Provider , Sidebar , type …" at bounding box center [612, 438] width 385 height 309
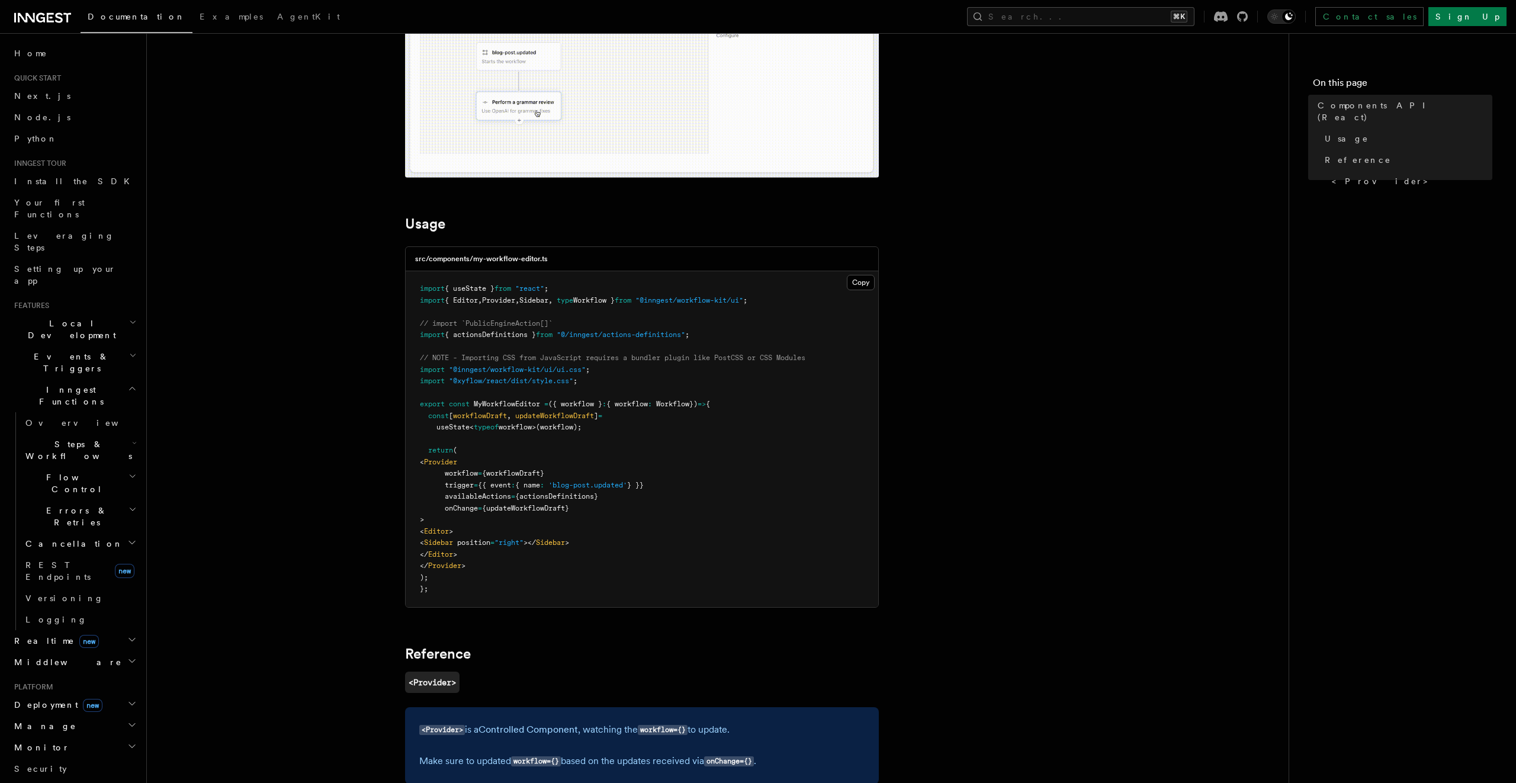
click at [544, 452] on pre "import { useState } from "react" ; import { Editor , Provider , Sidebar , type …" at bounding box center [642, 439] width 473 height 336
drag, startPoint x: 429, startPoint y: 415, endPoint x: 603, endPoint y: 428, distance: 173.9
click at [602, 428] on pre "import { useState } from "react" ; import { Editor , Provider , Sidebar , type …" at bounding box center [642, 439] width 473 height 336
click at [603, 428] on pre "import { useState } from "react" ; import { Editor , Provider , Sidebar , type …" at bounding box center [642, 439] width 473 height 336
drag, startPoint x: 603, startPoint y: 428, endPoint x: 431, endPoint y: 415, distance: 172.2
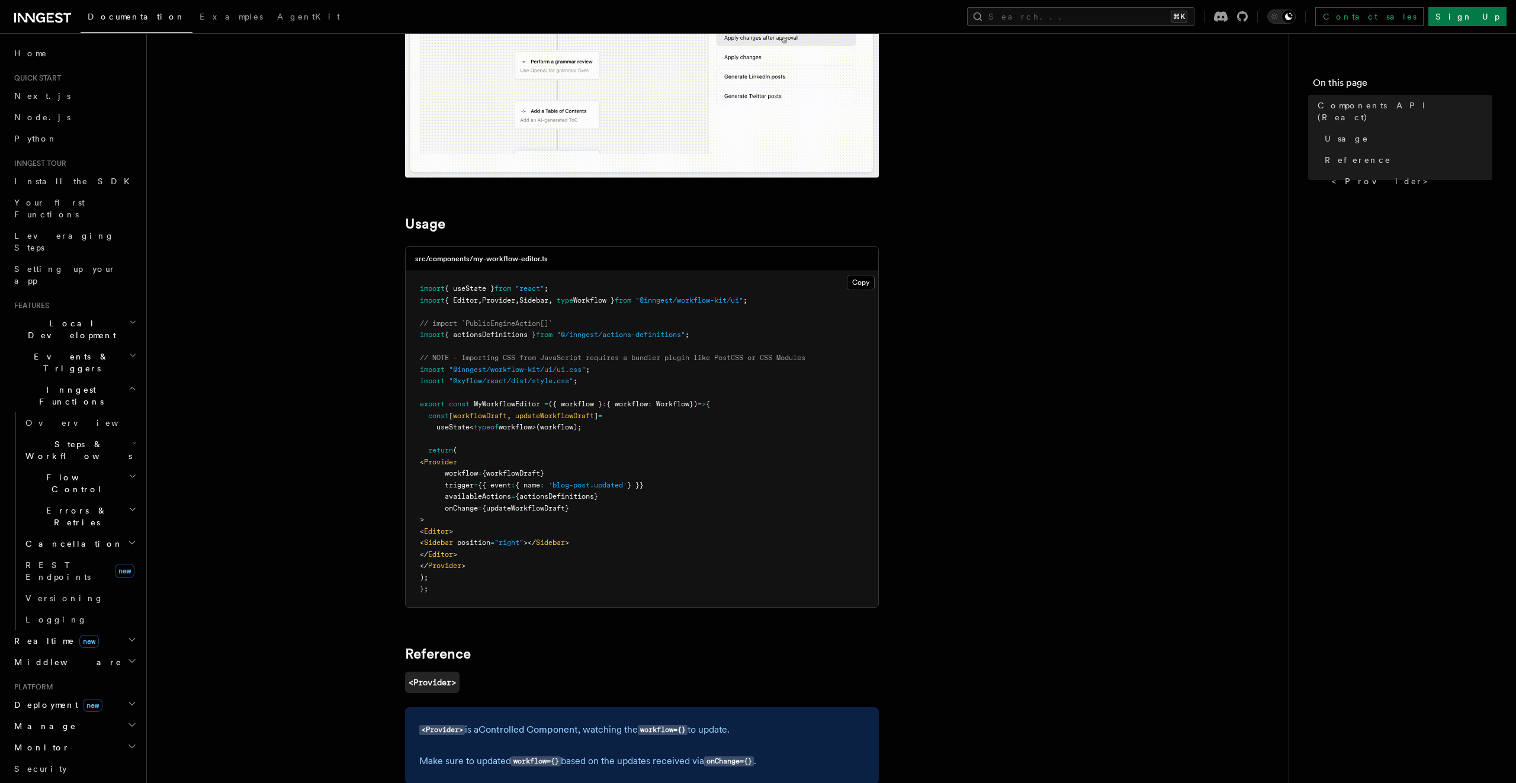
click at [431, 415] on pre "import { useState } from "react" ; import { Editor , Provider , Sidebar , type …" at bounding box center [642, 439] width 473 height 336
click at [431, 415] on span "const" at bounding box center [438, 416] width 21 height 8
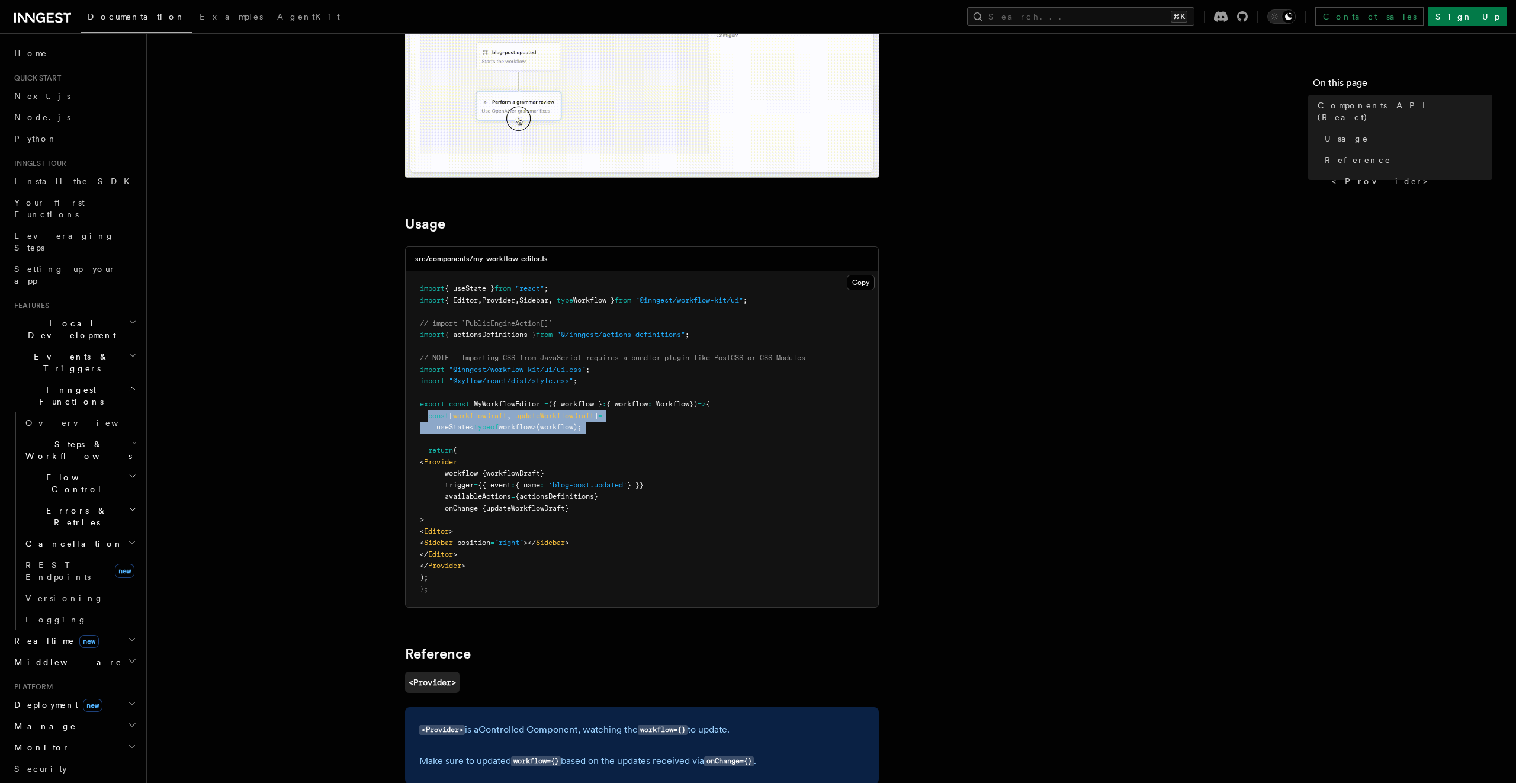
drag, startPoint x: 430, startPoint y: 415, endPoint x: 606, endPoint y: 425, distance: 176.2
click at [606, 425] on pre "import { useState } from "react" ; import { Editor , Provider , Sidebar , type …" at bounding box center [642, 439] width 473 height 336
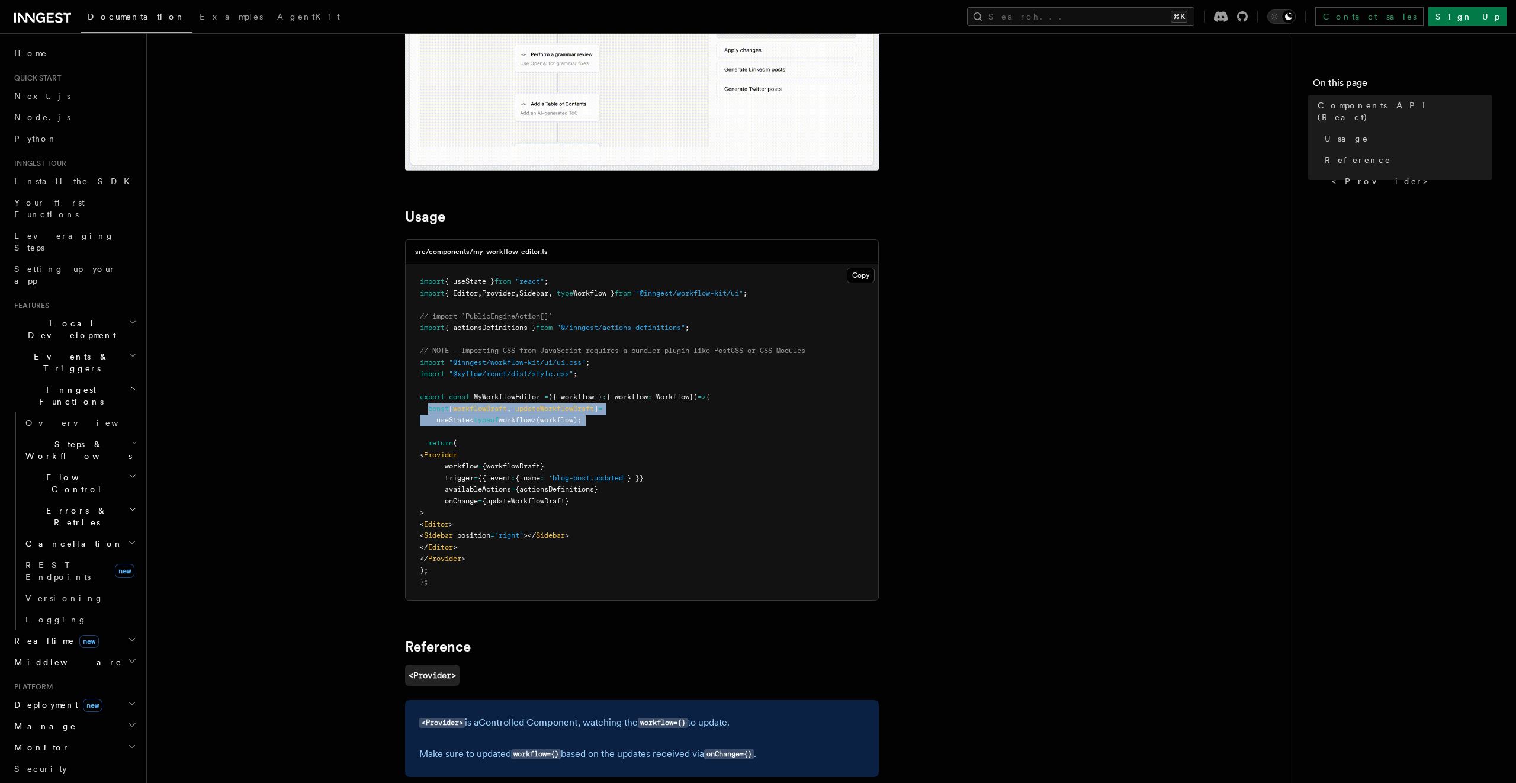
scroll to position [0, 0]
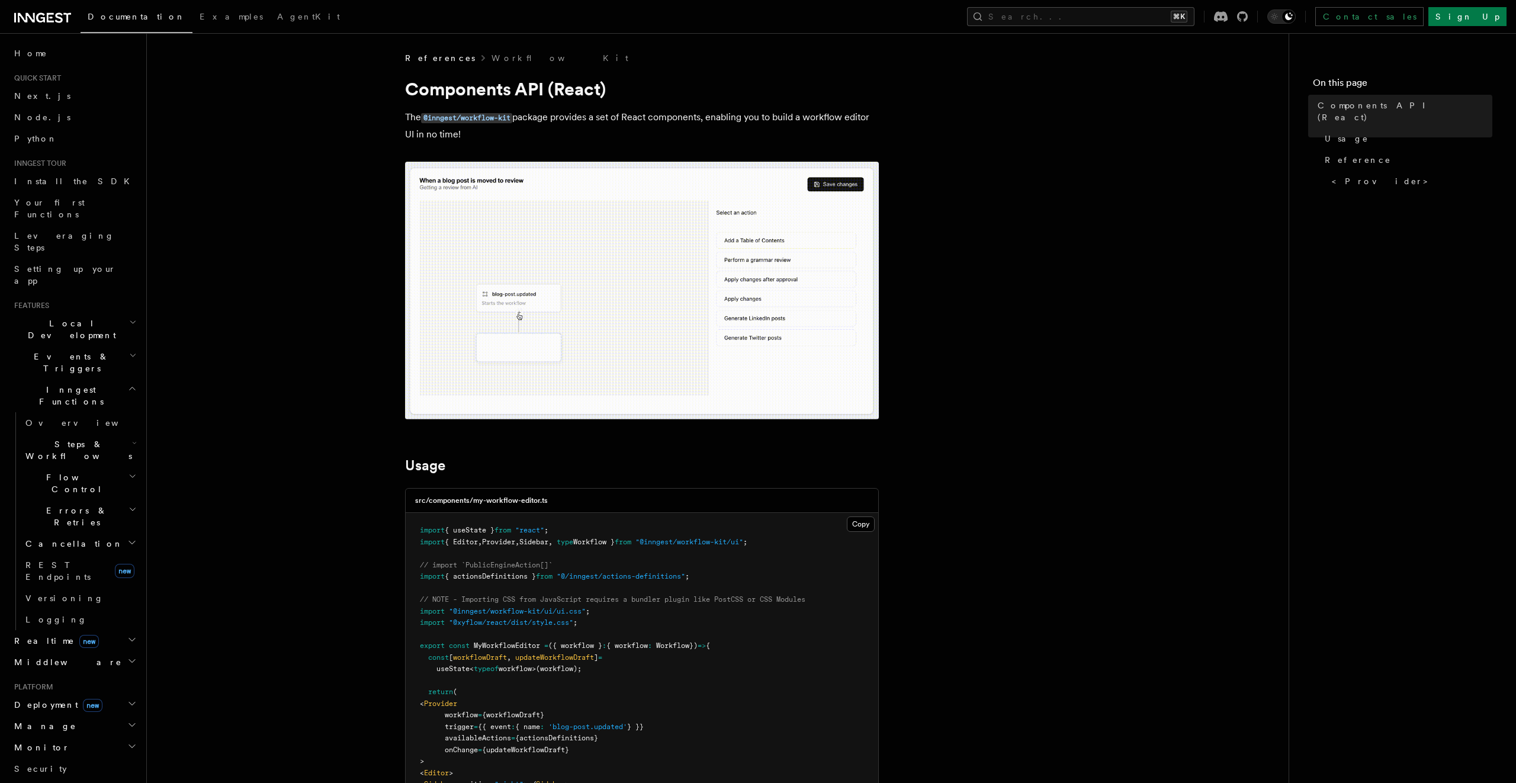
click at [560, 114] on p "The @inngest/workflow-kit package provides a set of React components, enabling …" at bounding box center [642, 126] width 474 height 34
click at [508, 118] on code "@inngest/workflow-kit" at bounding box center [466, 118] width 91 height 10
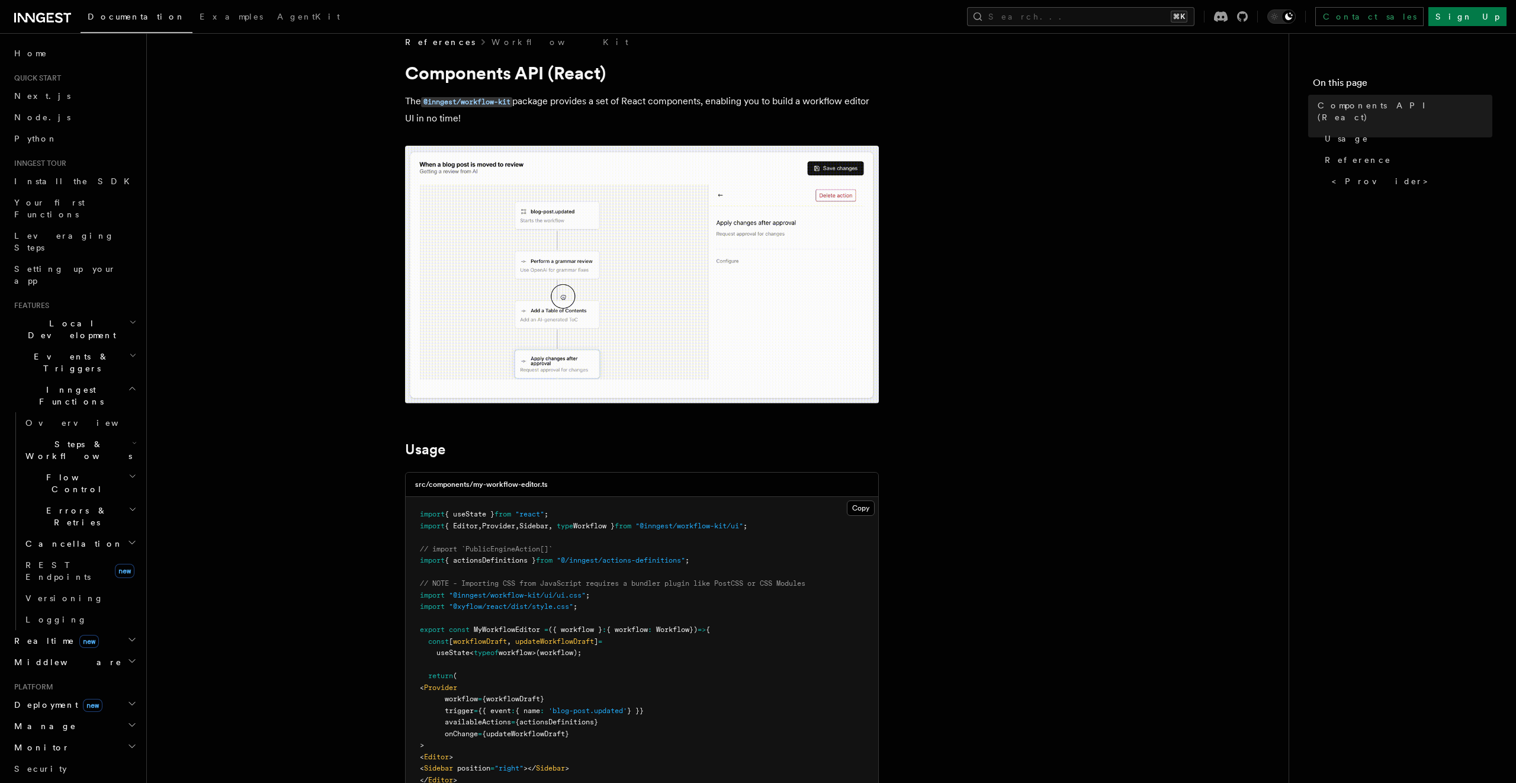
scroll to position [17, 0]
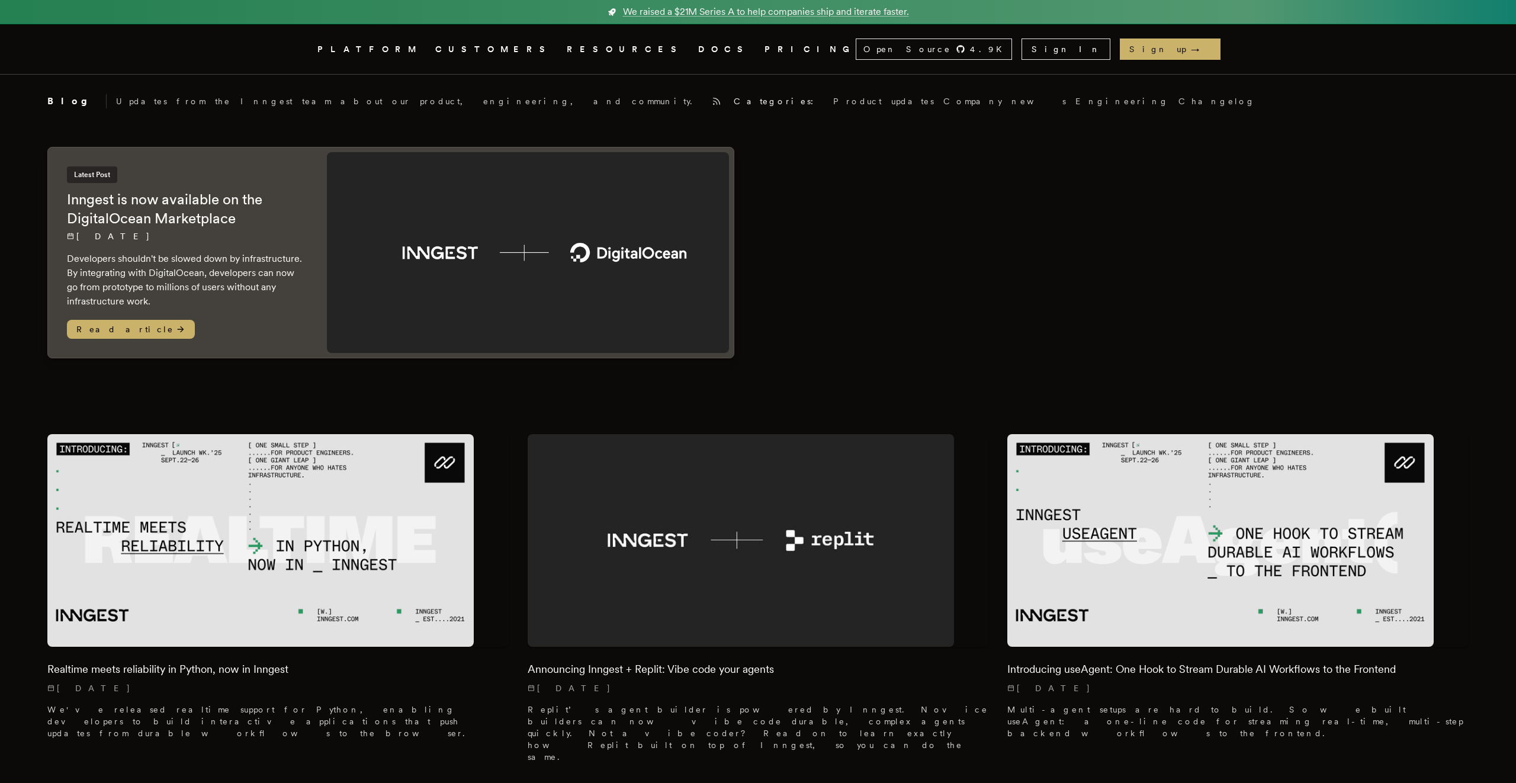
click at [605, 267] on img at bounding box center [528, 252] width 402 height 201
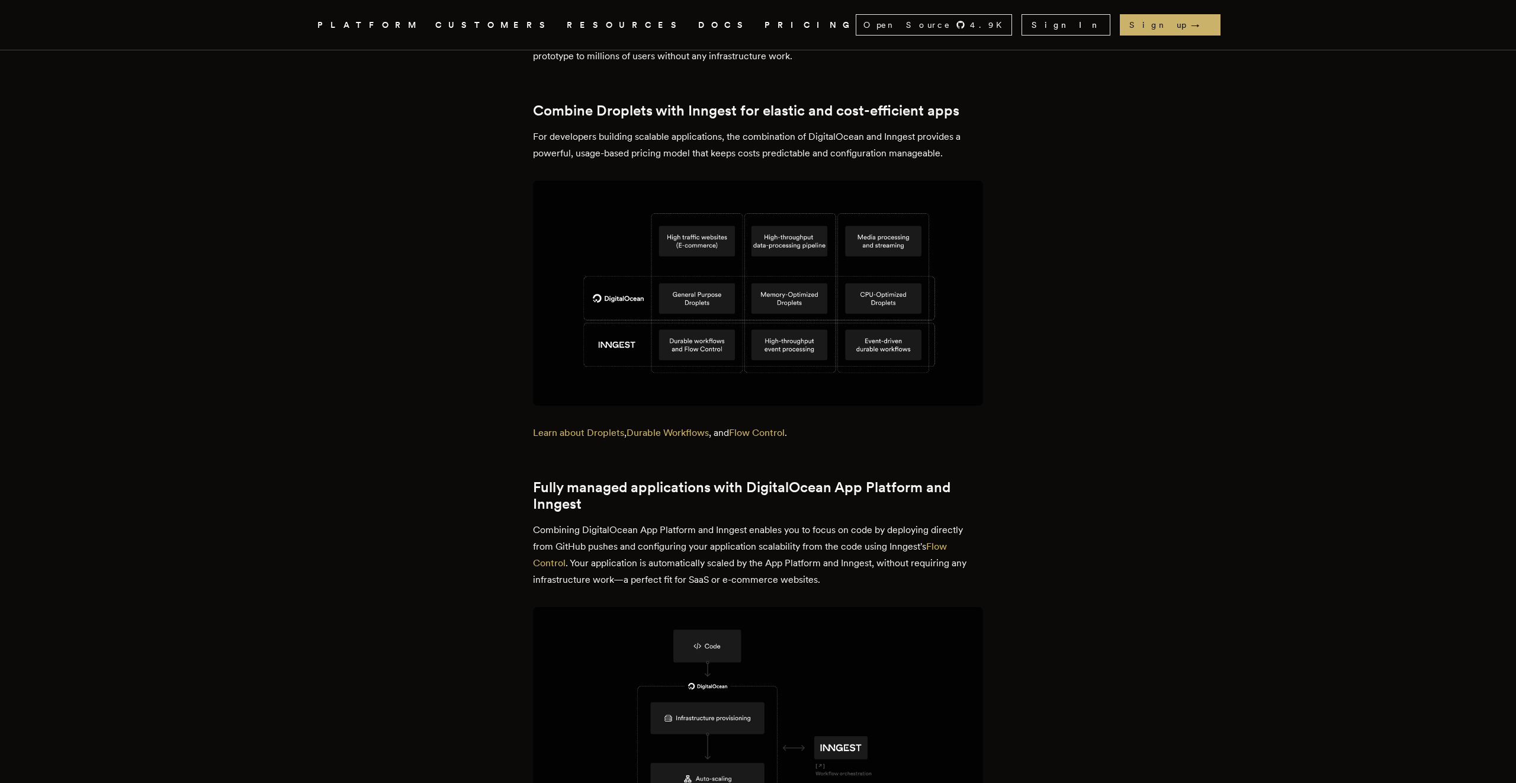
scroll to position [590, 0]
click at [765, 483] on h2 "Fully managed applications with DigitalOcean App Platform and Inngest" at bounding box center [758, 493] width 450 height 33
drag, startPoint x: 753, startPoint y: 483, endPoint x: 929, endPoint y: 476, distance: 176.6
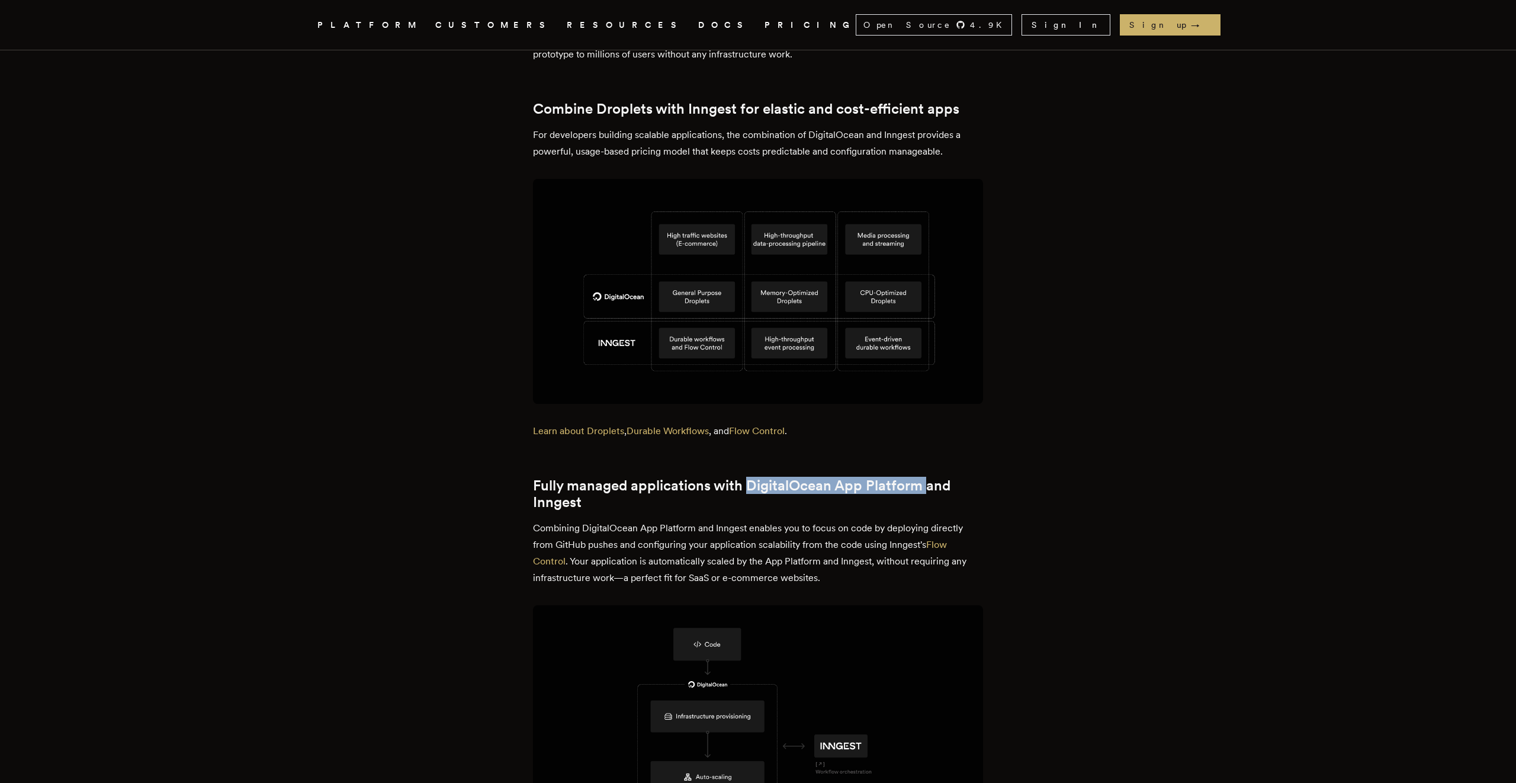
click at [929, 477] on h2 "Fully managed applications with DigitalOcean App Platform and Inngest" at bounding box center [758, 493] width 450 height 33
click at [909, 487] on h2 "Fully managed applications with DigitalOcean App Platform and Inngest" at bounding box center [758, 493] width 450 height 33
drag, startPoint x: 927, startPoint y: 480, endPoint x: 753, endPoint y: 482, distance: 174.1
click at [753, 482] on h2 "Fully managed applications with DigitalOcean App Platform and Inngest" at bounding box center [758, 493] width 450 height 33
click at [806, 491] on h2 "Fully managed applications with DigitalOcean App Platform and Inngest" at bounding box center [758, 493] width 450 height 33
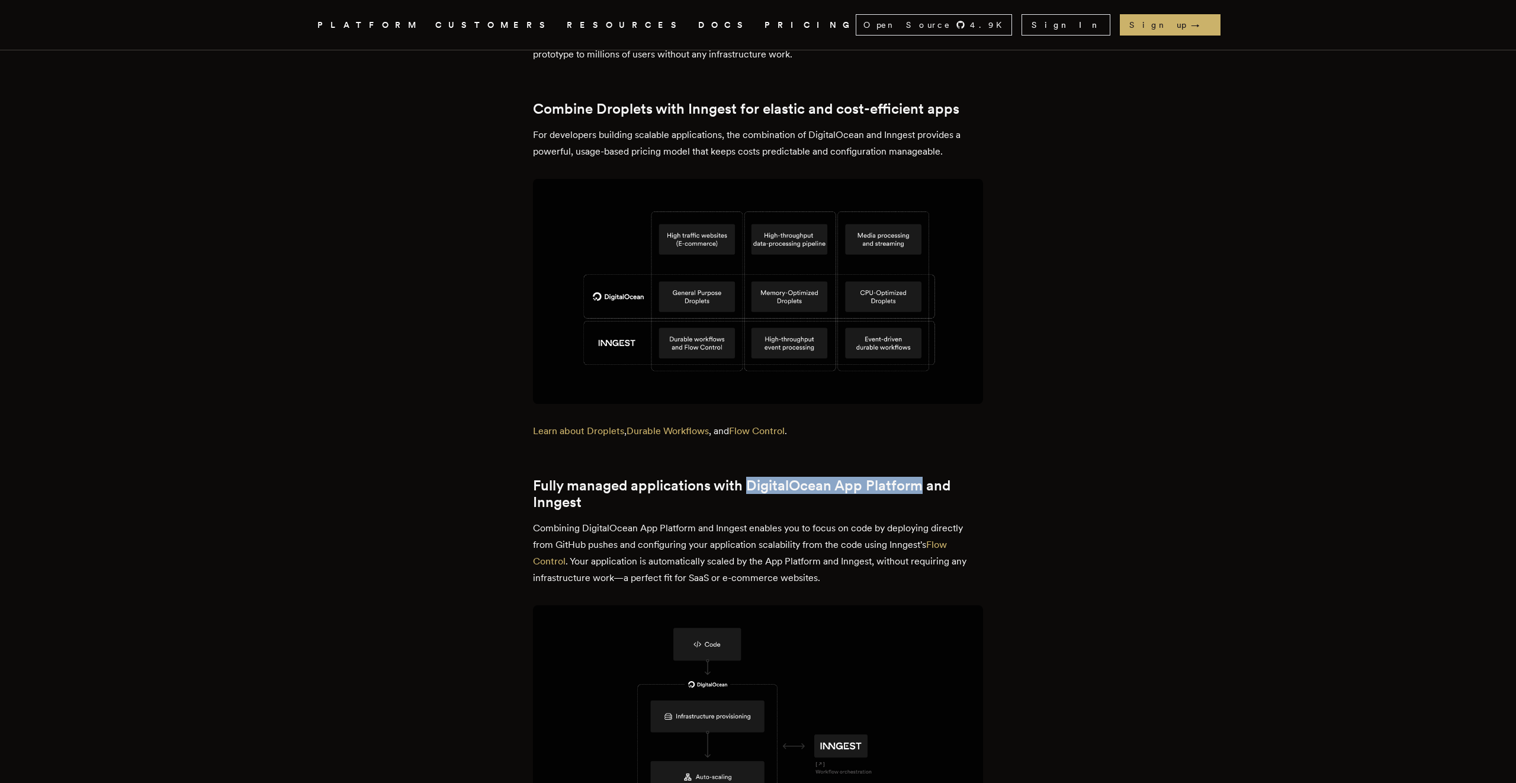
drag, startPoint x: 923, startPoint y: 484, endPoint x: 755, endPoint y: 474, distance: 168.4
click at [755, 477] on h2 "Fully managed applications with DigitalOcean App Platform and Inngest" at bounding box center [758, 493] width 450 height 33
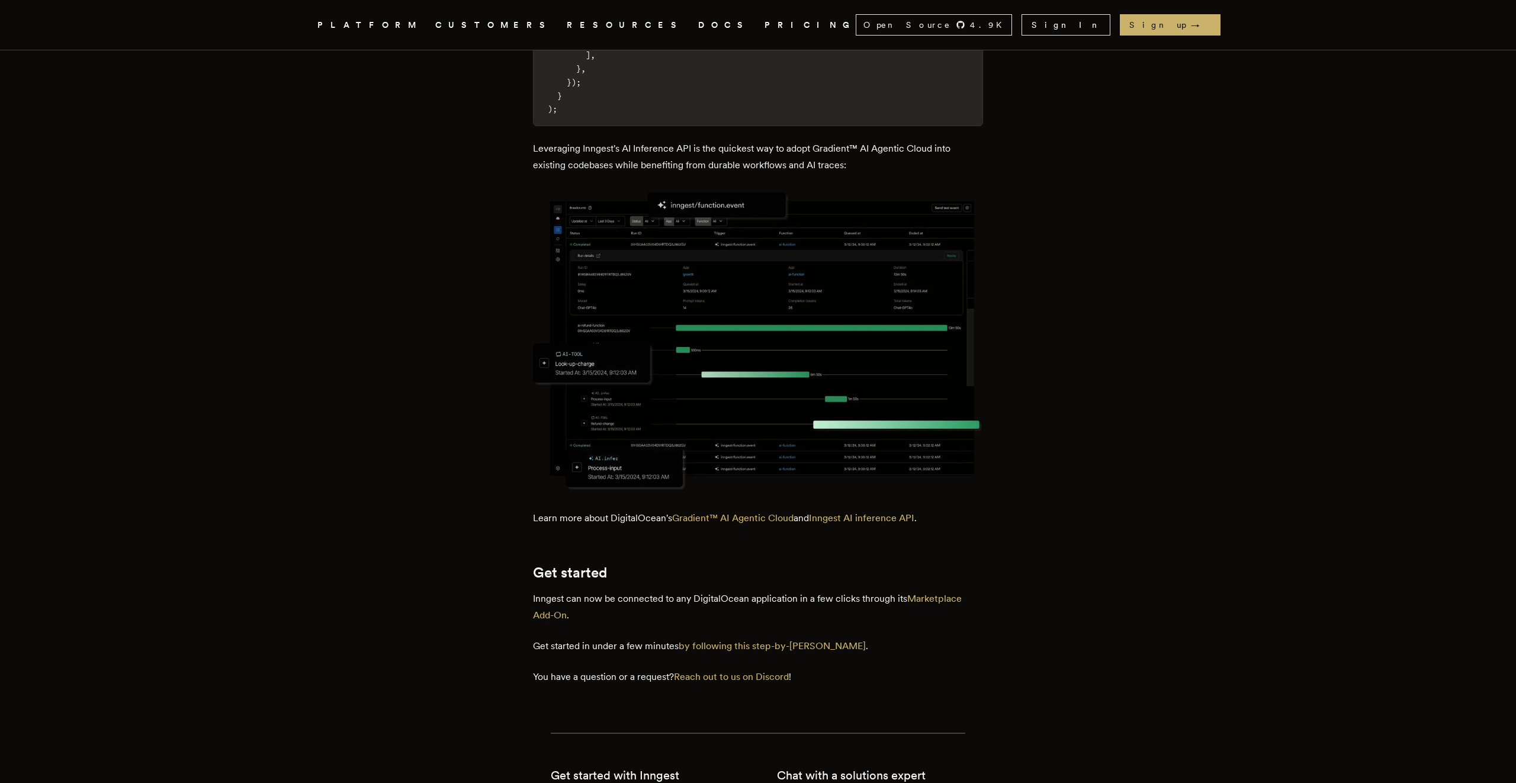
scroll to position [1862, 0]
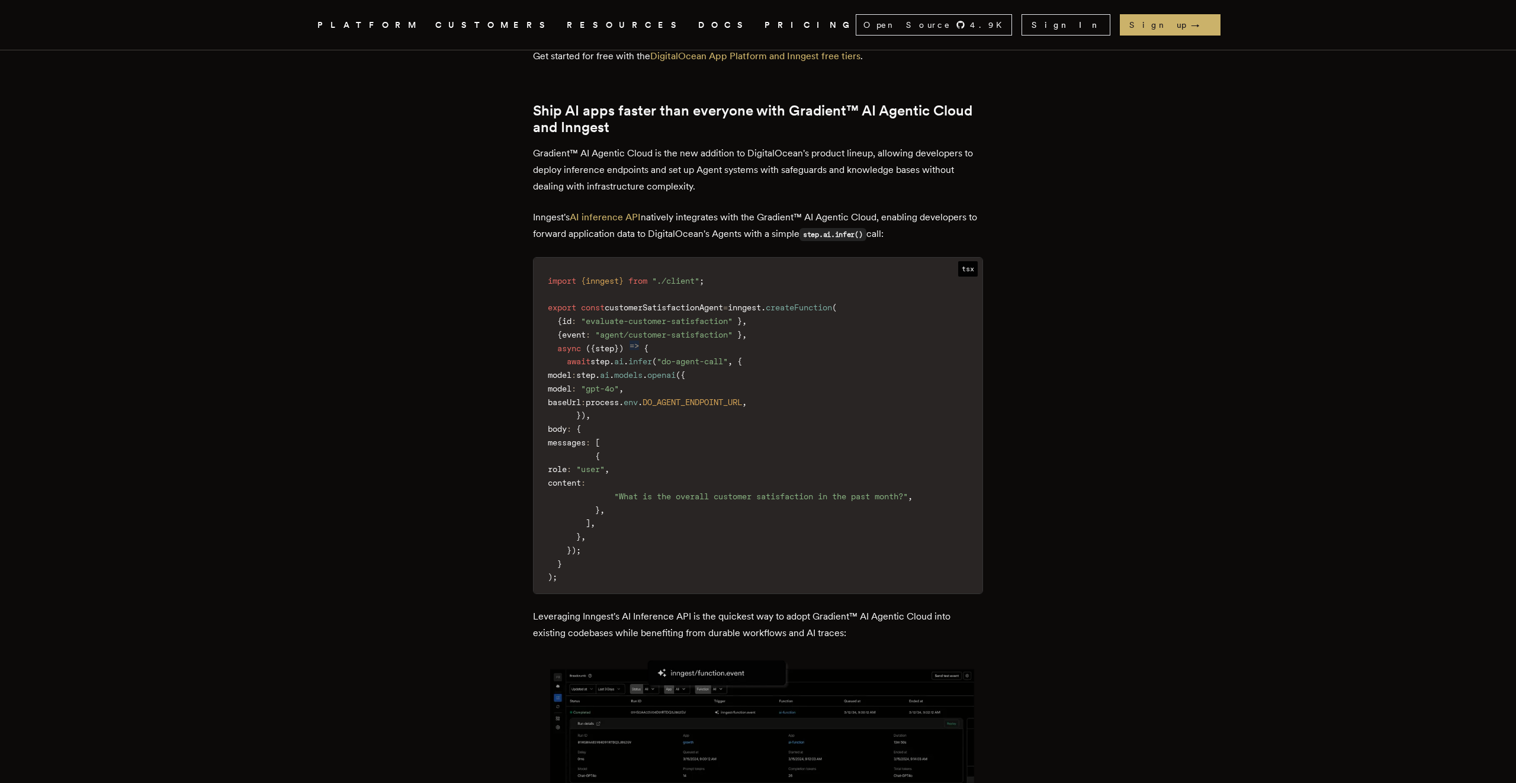
scroll to position [1400, 0]
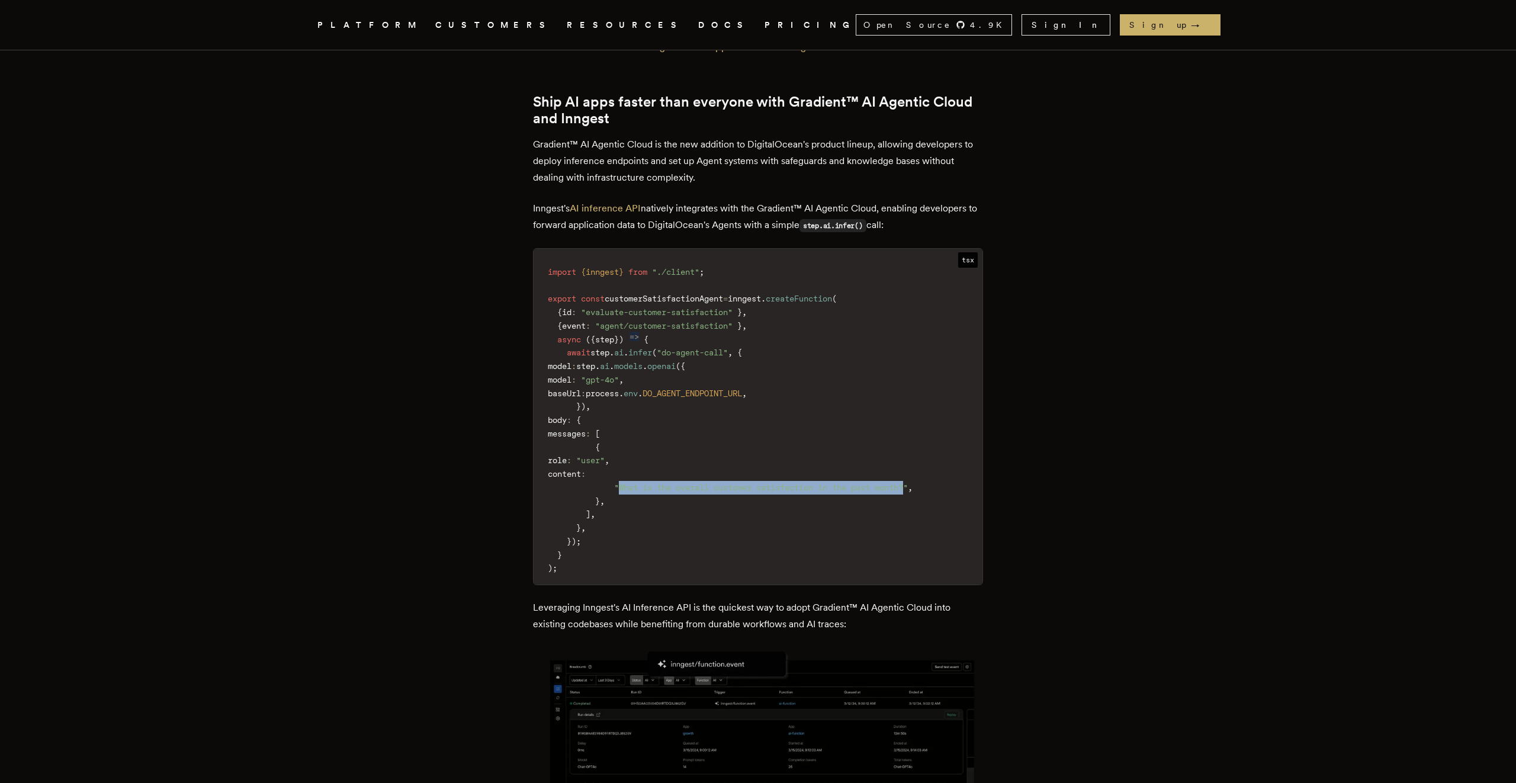
drag, startPoint x: 628, startPoint y: 477, endPoint x: 924, endPoint y: 480, distance: 296.7
click at [908, 483] on span ""What is the overall customer satisfaction in the past month?"" at bounding box center [761, 487] width 294 height 9
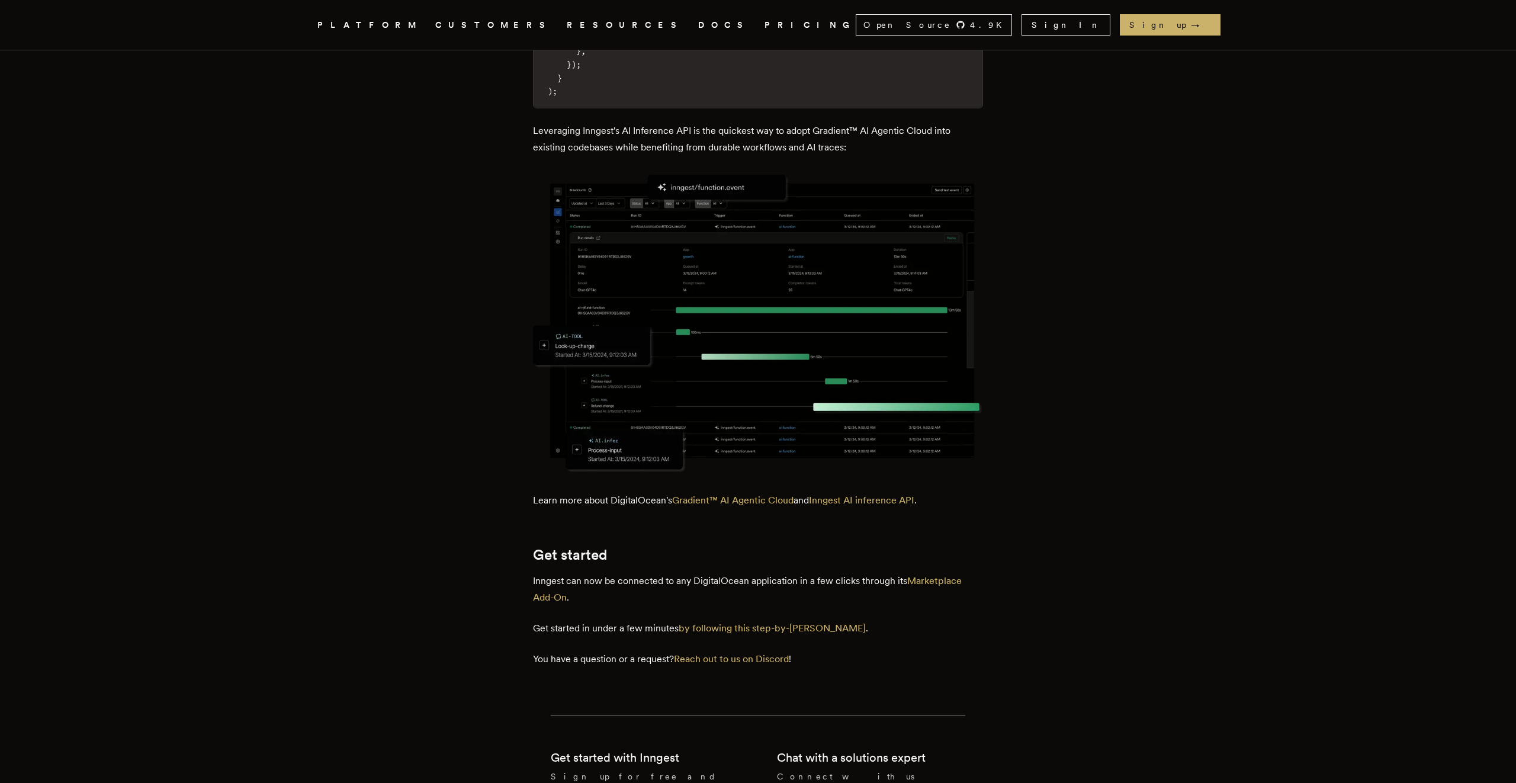
scroll to position [1875, 0]
click at [955, 577] on p "Inngest can now be connected to any DigitalOcean application in a few clicks th…" at bounding box center [758, 590] width 450 height 33
click at [770, 496] on link "Gradient™ AI Agentic Cloud" at bounding box center [732, 501] width 121 height 11
